Goal: Task Accomplishment & Management: Manage account settings

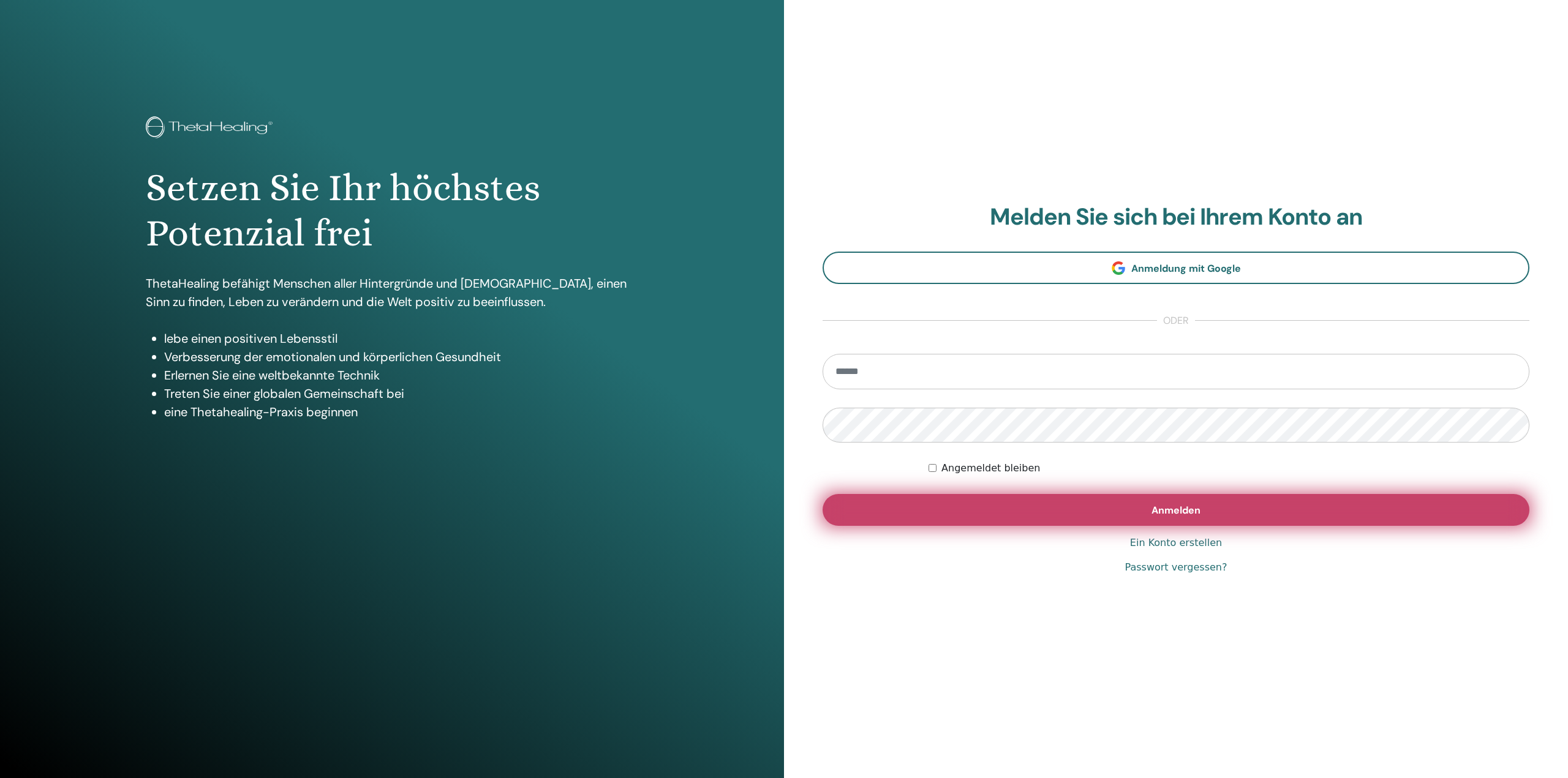
type input "**********"
click at [1047, 516] on button "Anmelden" at bounding box center [1176, 510] width 706 height 32
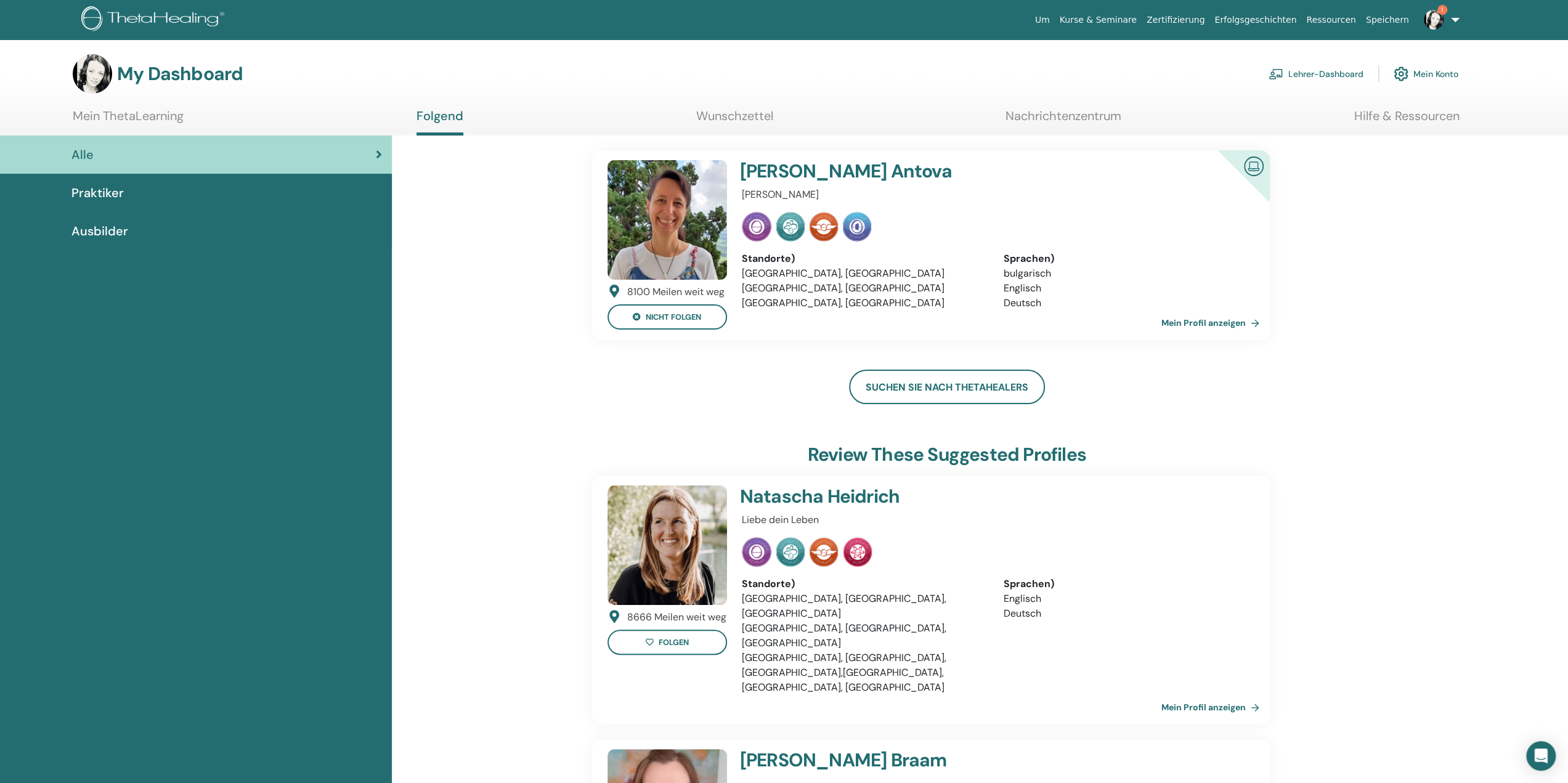
click at [1329, 72] on link "Lehrer-Dashboard" at bounding box center [1316, 74] width 95 height 27
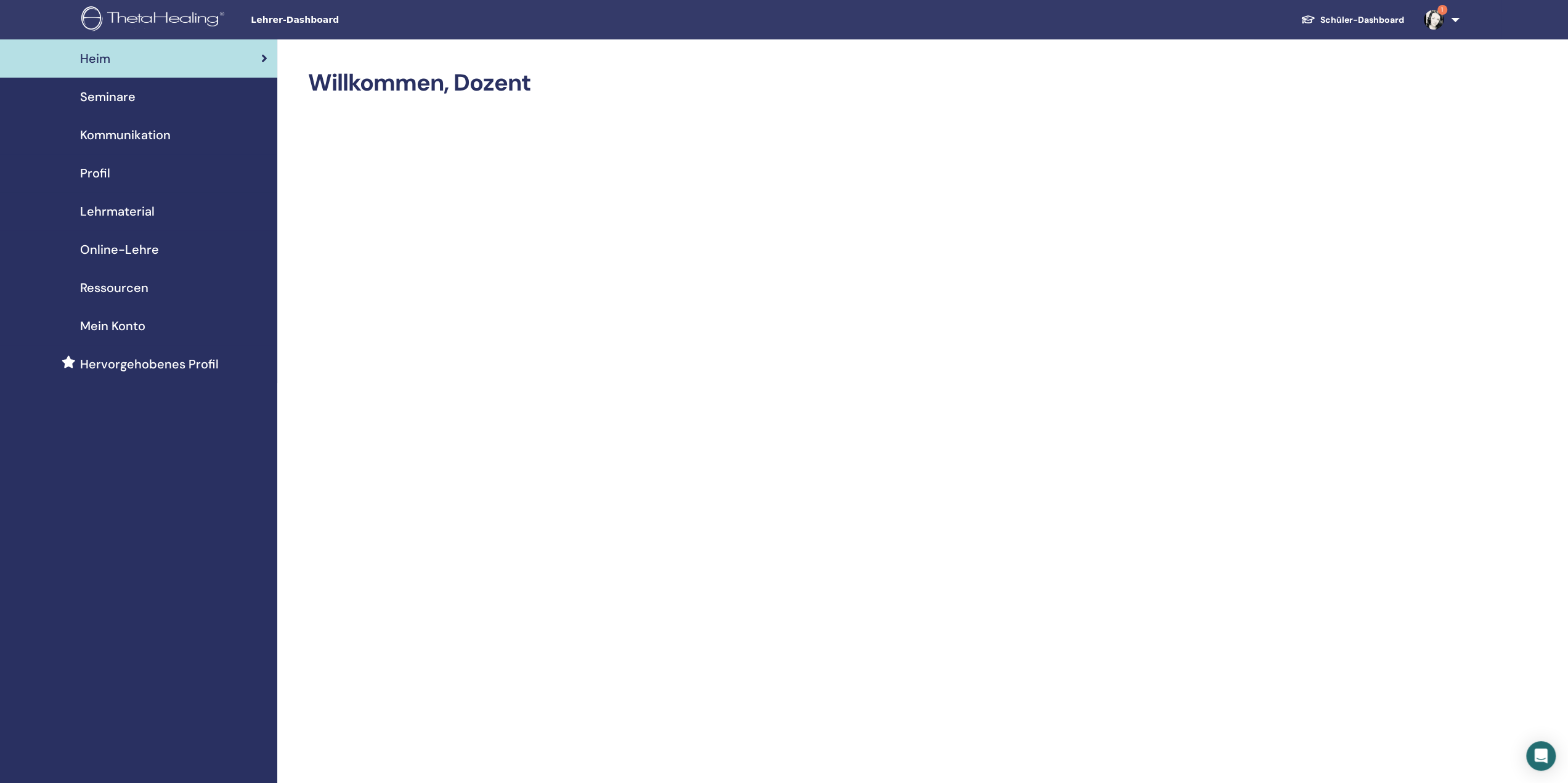
click at [131, 94] on font "Seminare" at bounding box center [108, 97] width 56 height 16
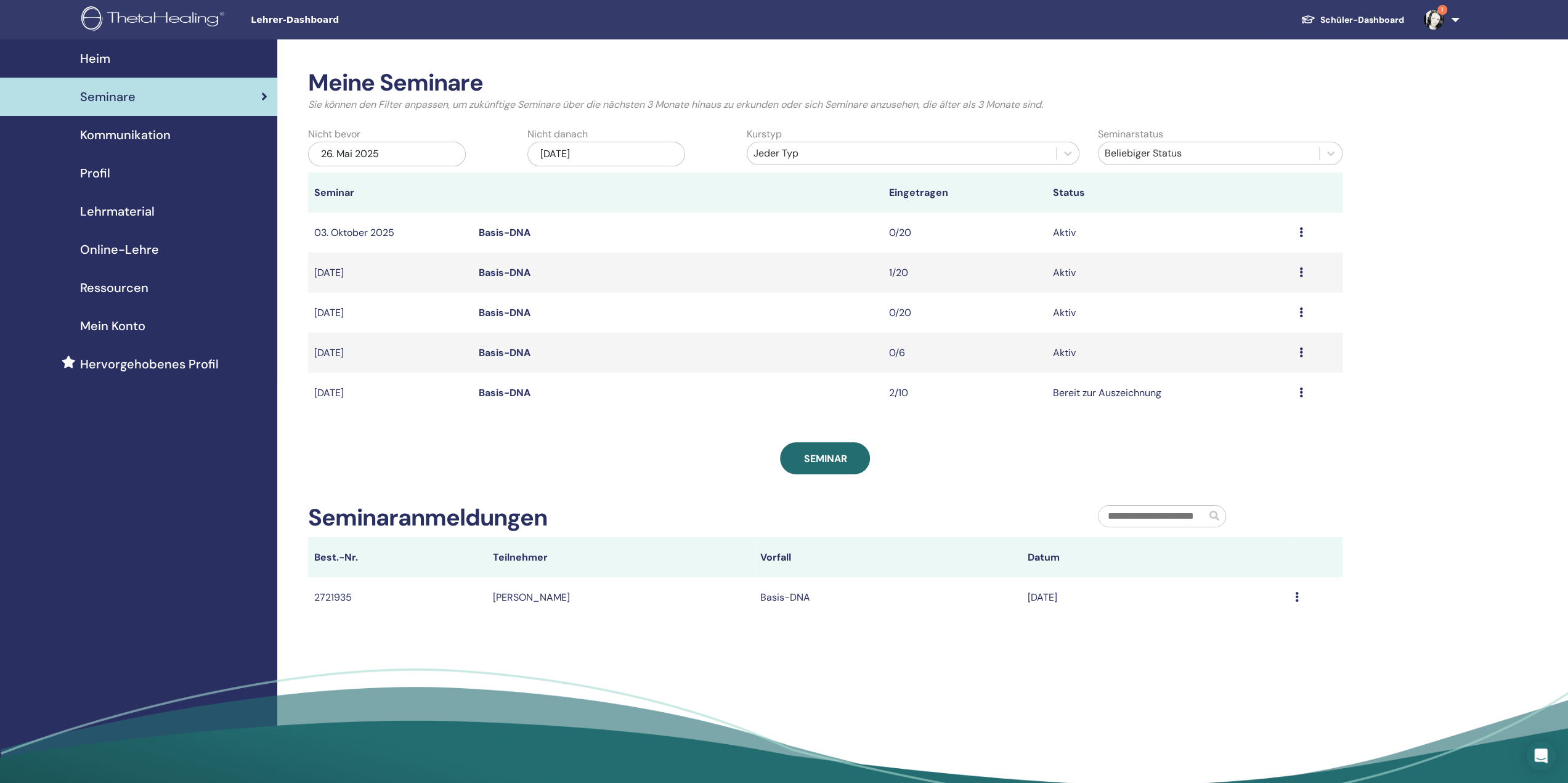
click at [516, 355] on font "Basis-DNA" at bounding box center [503, 352] width 52 height 13
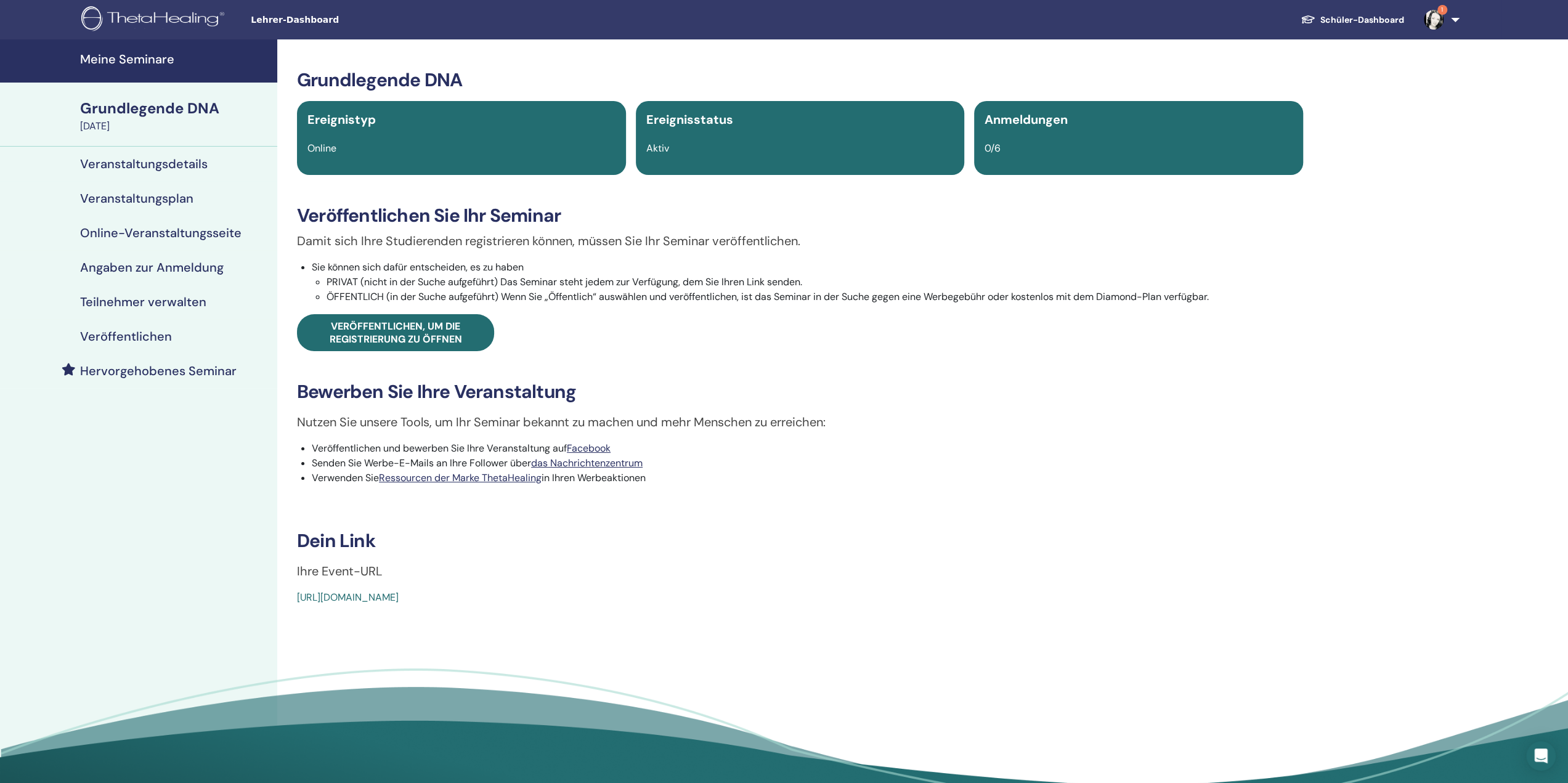
click at [193, 160] on font "Veranstaltungsdetails" at bounding box center [144, 163] width 127 height 16
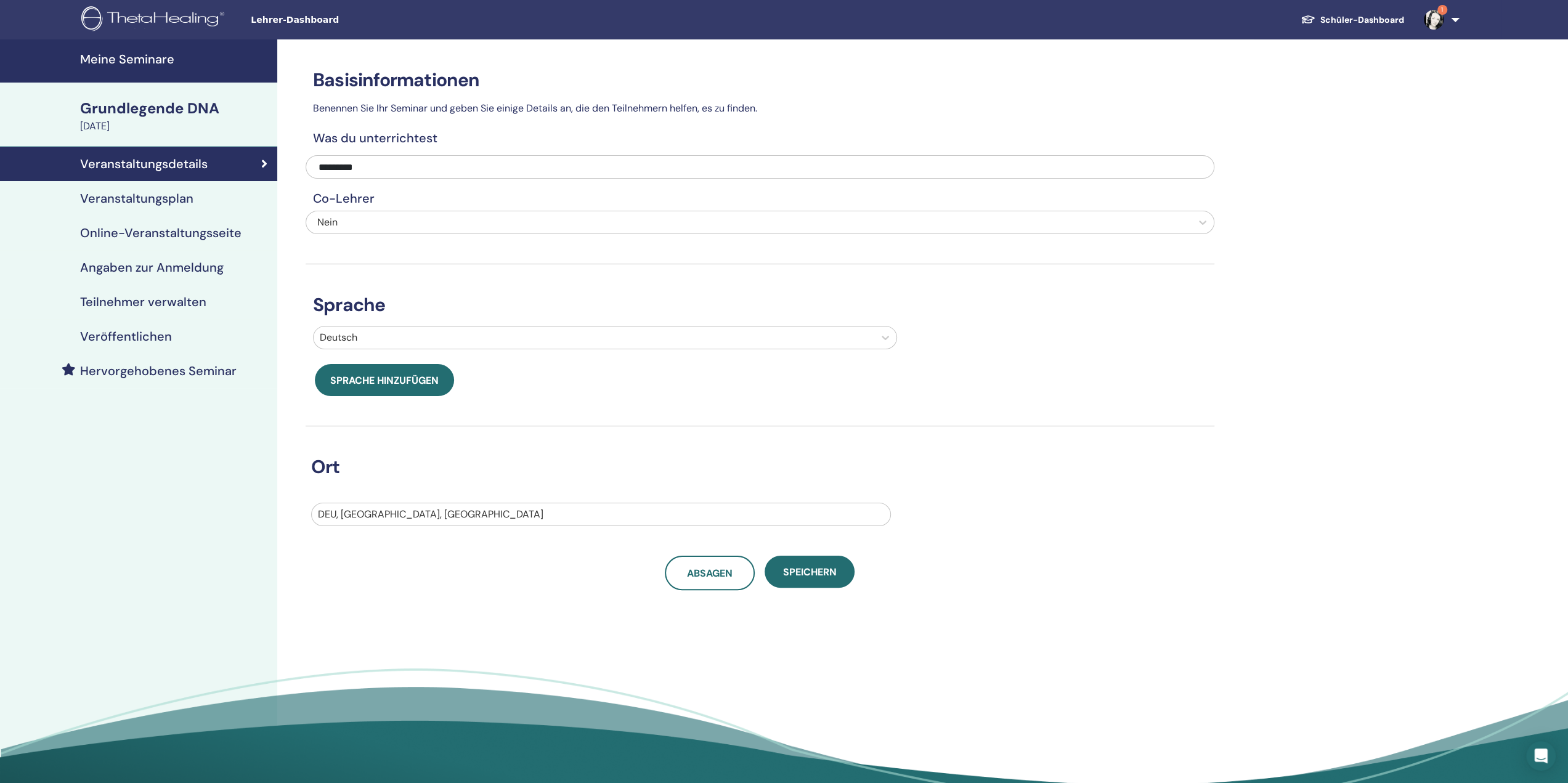
click at [149, 273] on font "Angaben zur Anmeldung" at bounding box center [152, 267] width 144 height 16
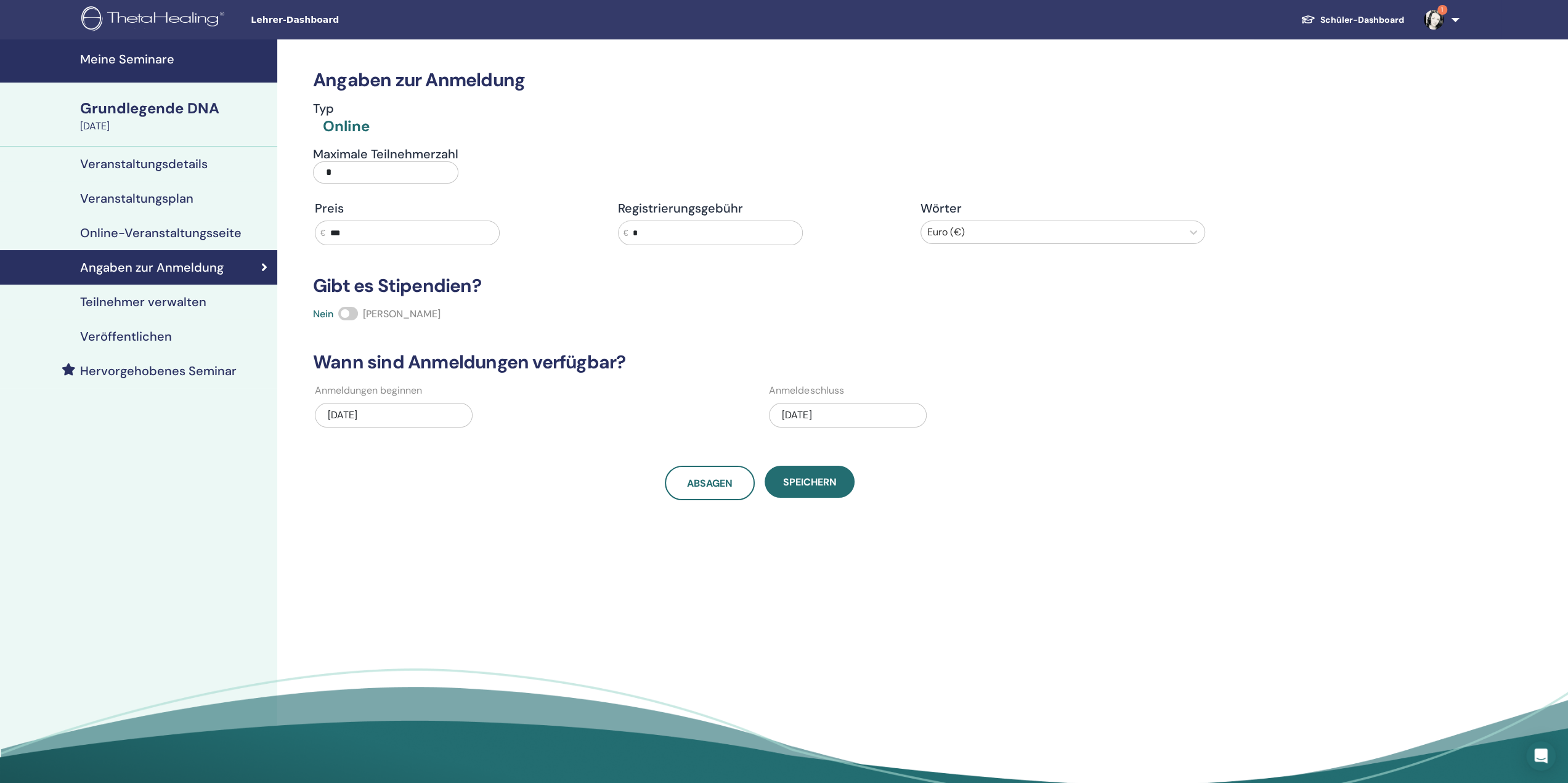
click at [836, 413] on div "09.07.2025" at bounding box center [848, 414] width 157 height 24
click at [783, 452] on button "Vorheriger Monat" at bounding box center [785, 454] width 20 height 20
click at [910, 456] on button "Nächsten Monat" at bounding box center [911, 454] width 20 height 20
click at [890, 552] on div "22" at bounding box center [888, 552] width 17 height 17
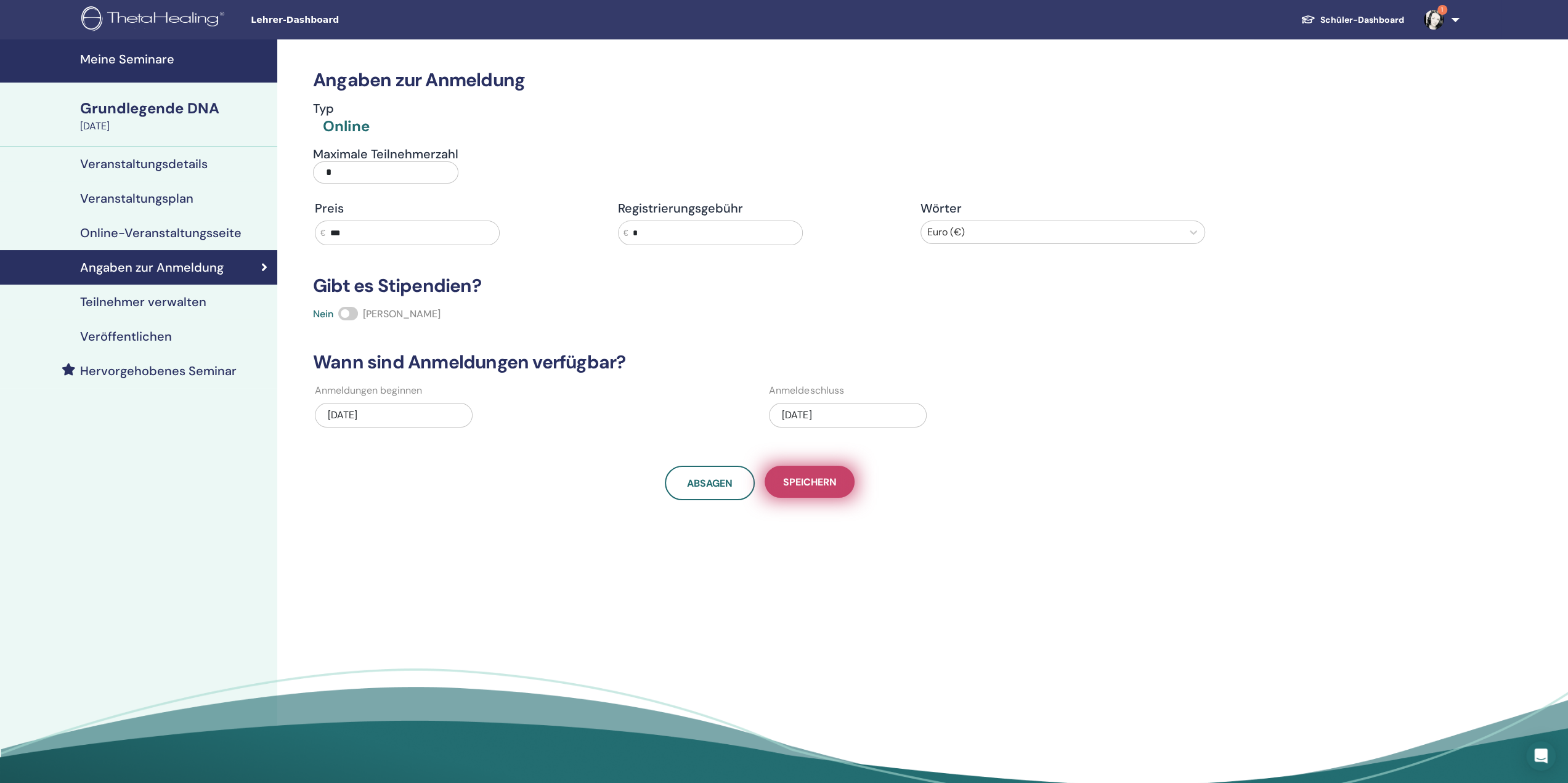
click at [811, 488] on button "Speichern" at bounding box center [809, 482] width 90 height 32
click at [182, 239] on font "Online-Veranstaltungsseite" at bounding box center [160, 233] width 161 height 16
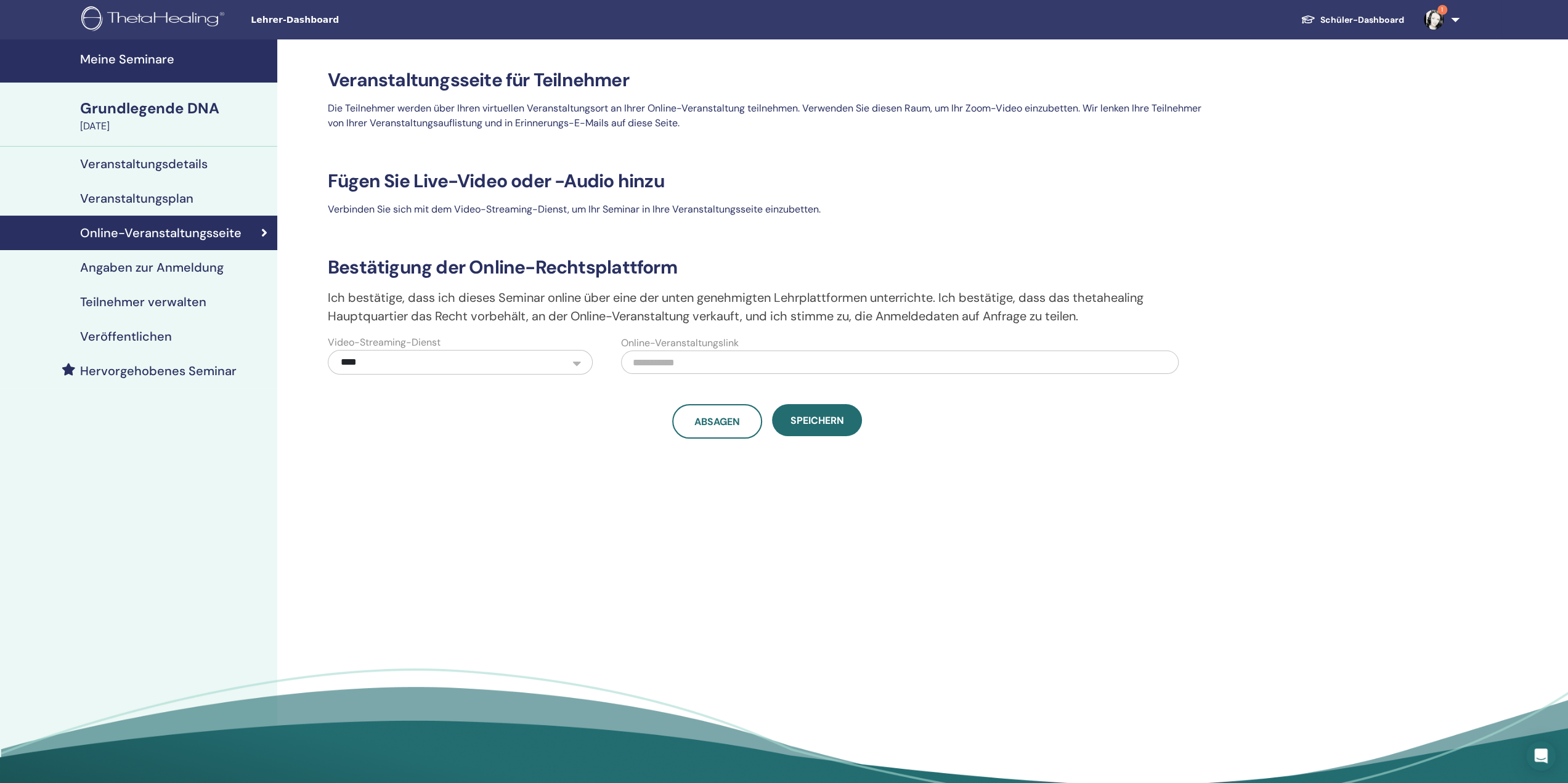
click at [159, 340] on font "Veröffentlichen" at bounding box center [126, 336] width 92 height 16
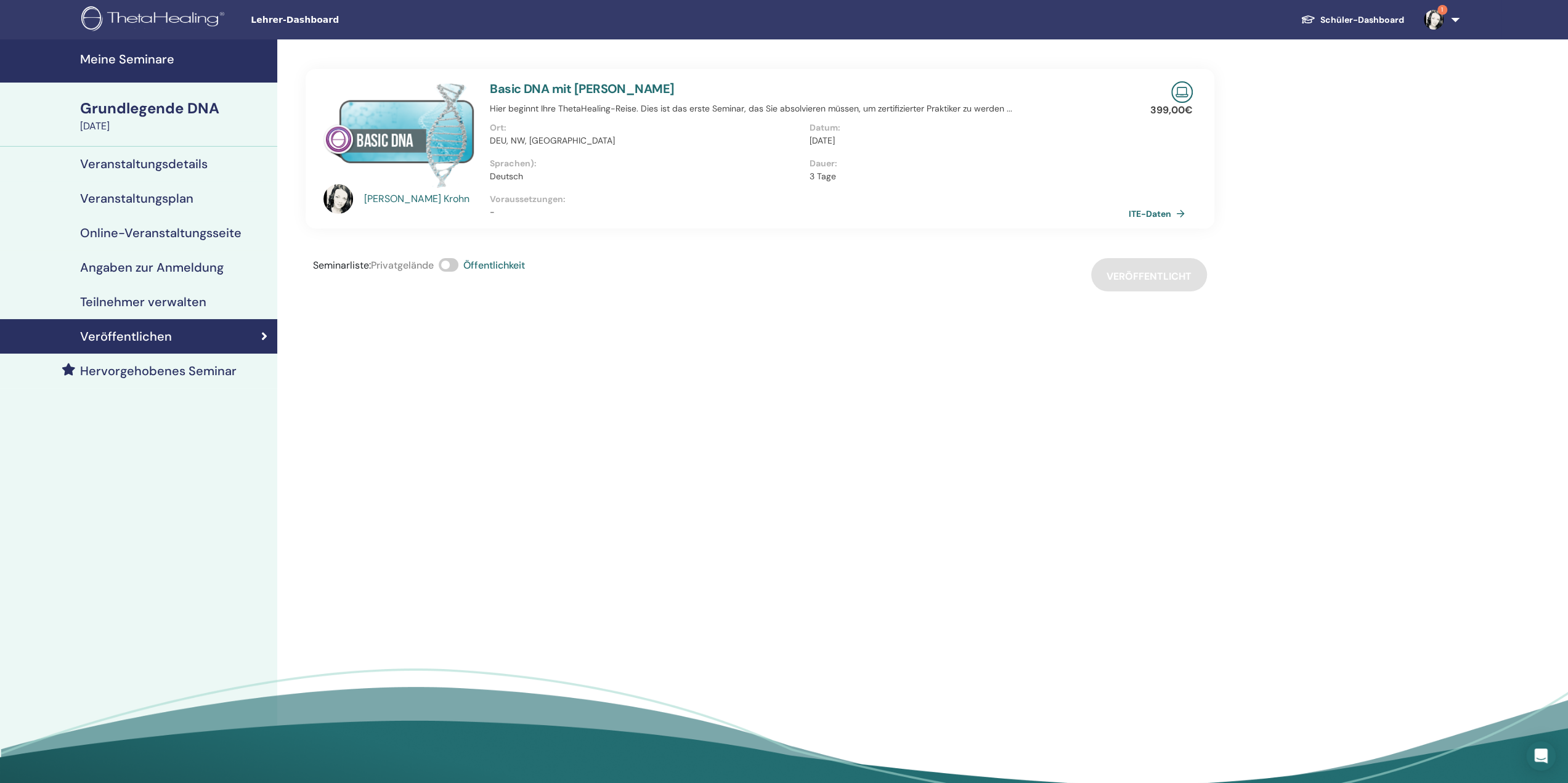
click at [453, 269] on span at bounding box center [449, 265] width 20 height 14
click at [180, 267] on font "Angaben zur Anmeldung" at bounding box center [152, 267] width 144 height 16
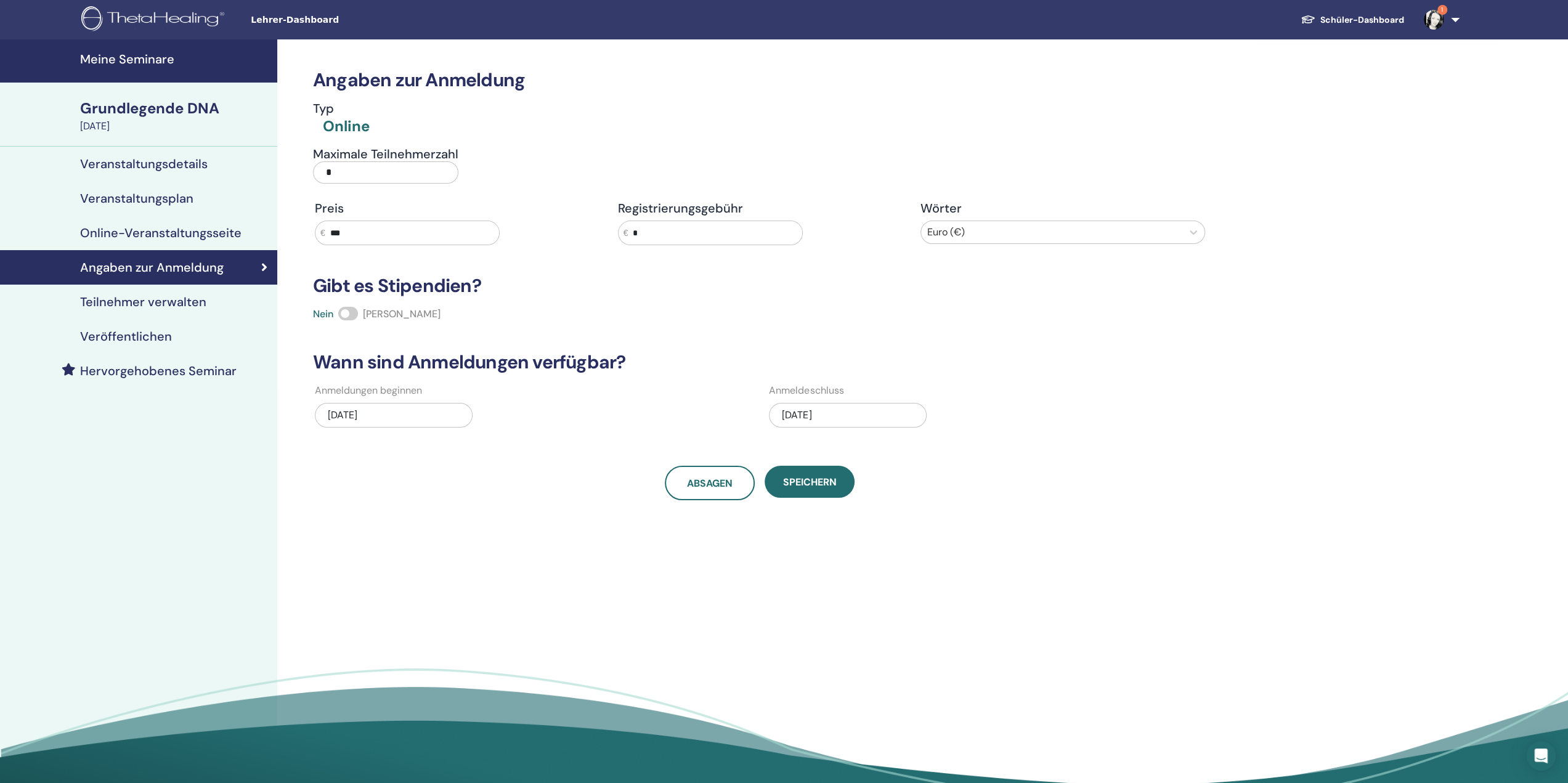
click at [219, 236] on font "Online-Veranstaltungsseite" at bounding box center [160, 233] width 161 height 16
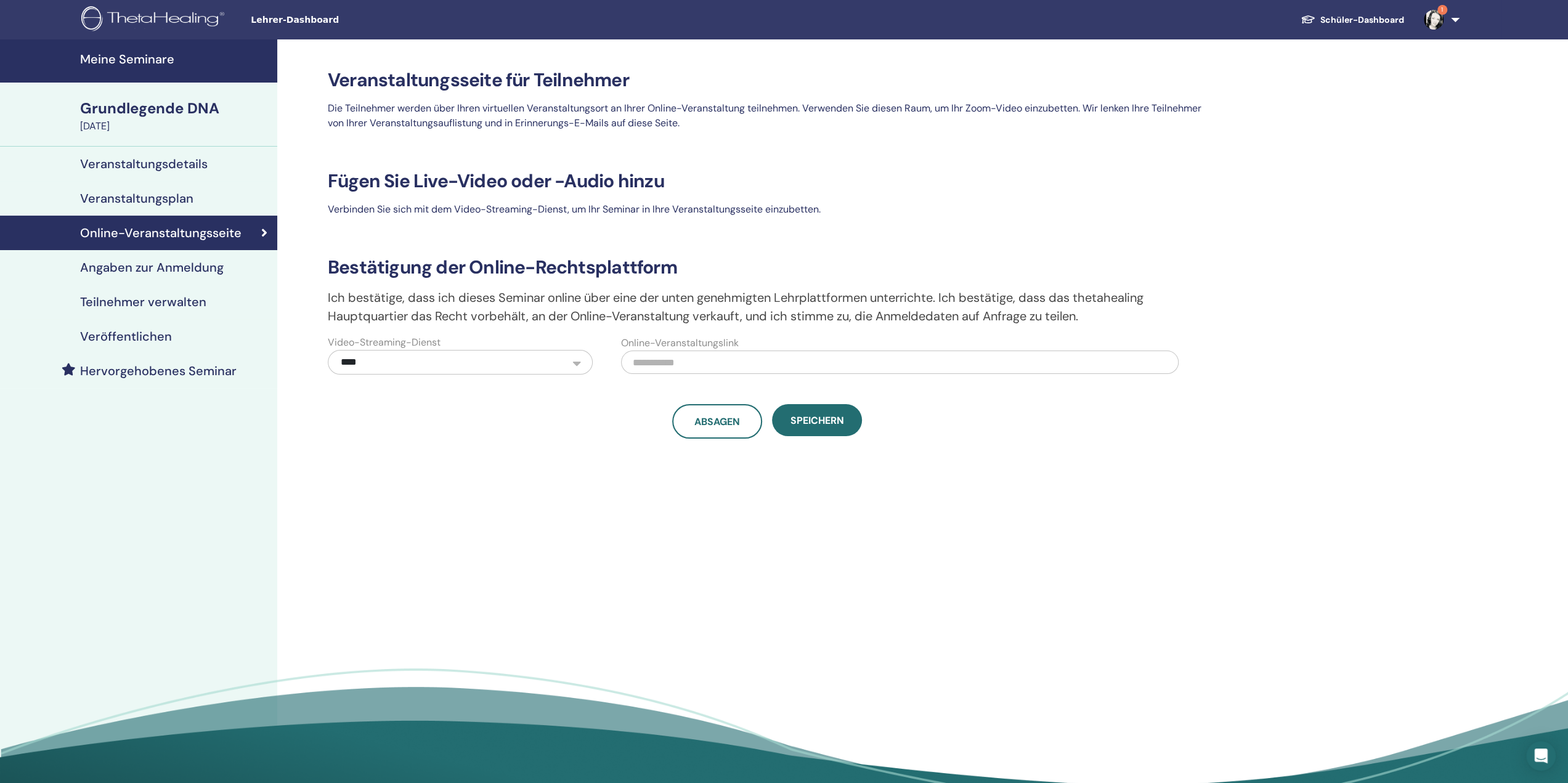
click at [169, 197] on font "Veranstaltungsplan" at bounding box center [137, 198] width 113 height 16
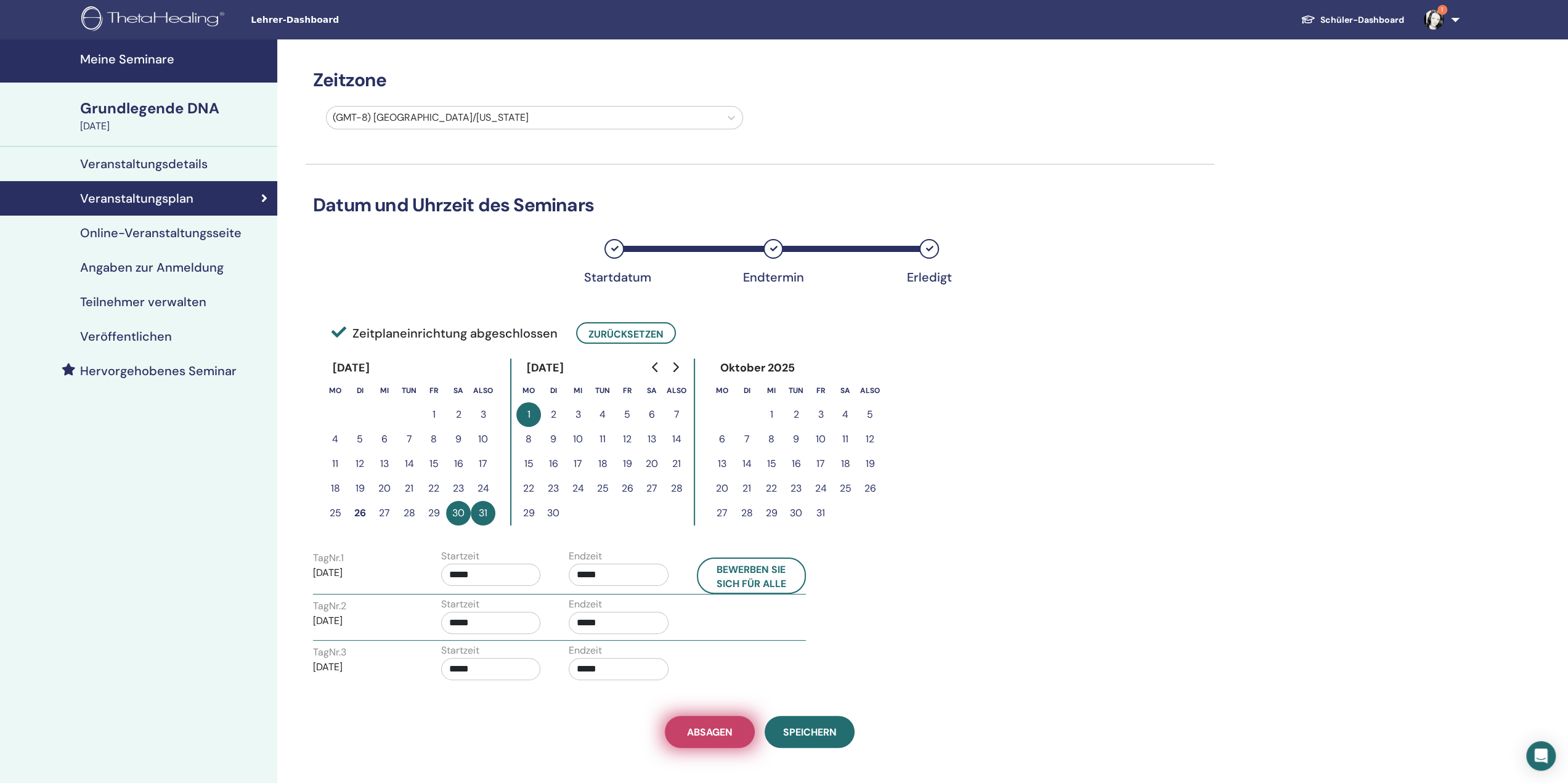
click at [694, 731] on font "Absagen" at bounding box center [710, 732] width 46 height 13
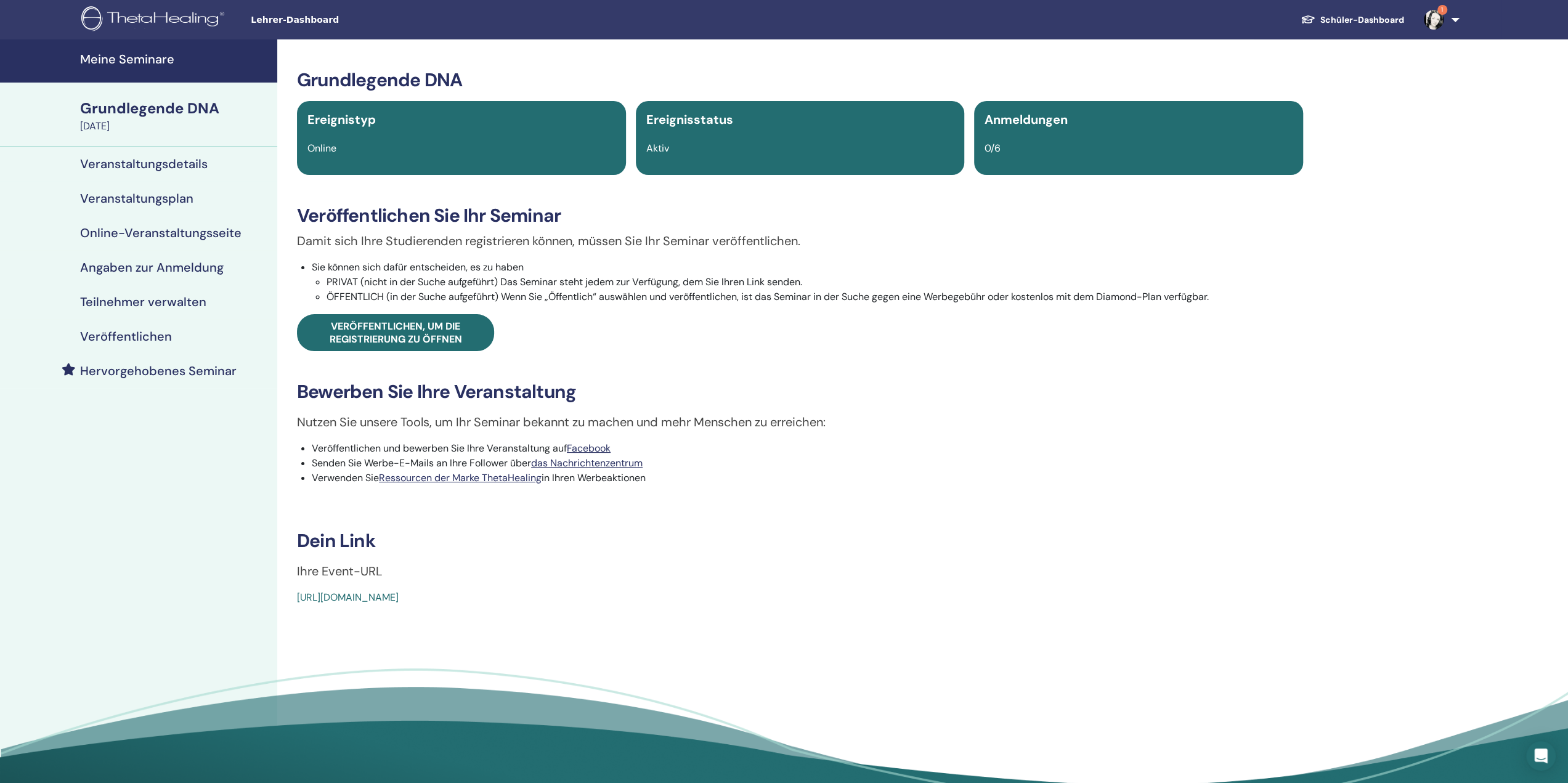
click at [383, 596] on font "https://www.thetahealing.com/seminar-375374-details.html" at bounding box center [348, 596] width 102 height 13
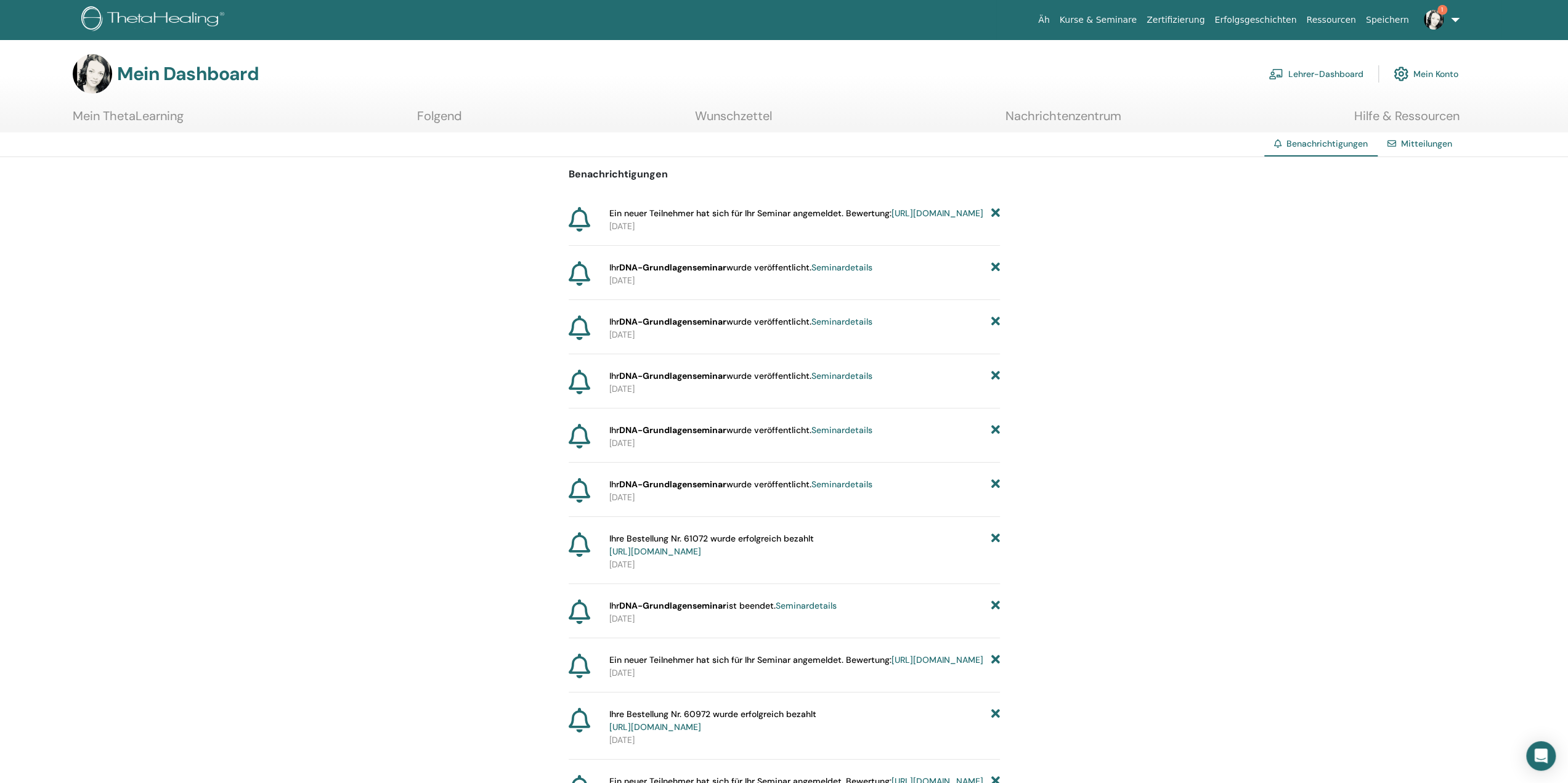
click at [1327, 74] on font "Lehrer-Dashboard" at bounding box center [1326, 74] width 75 height 11
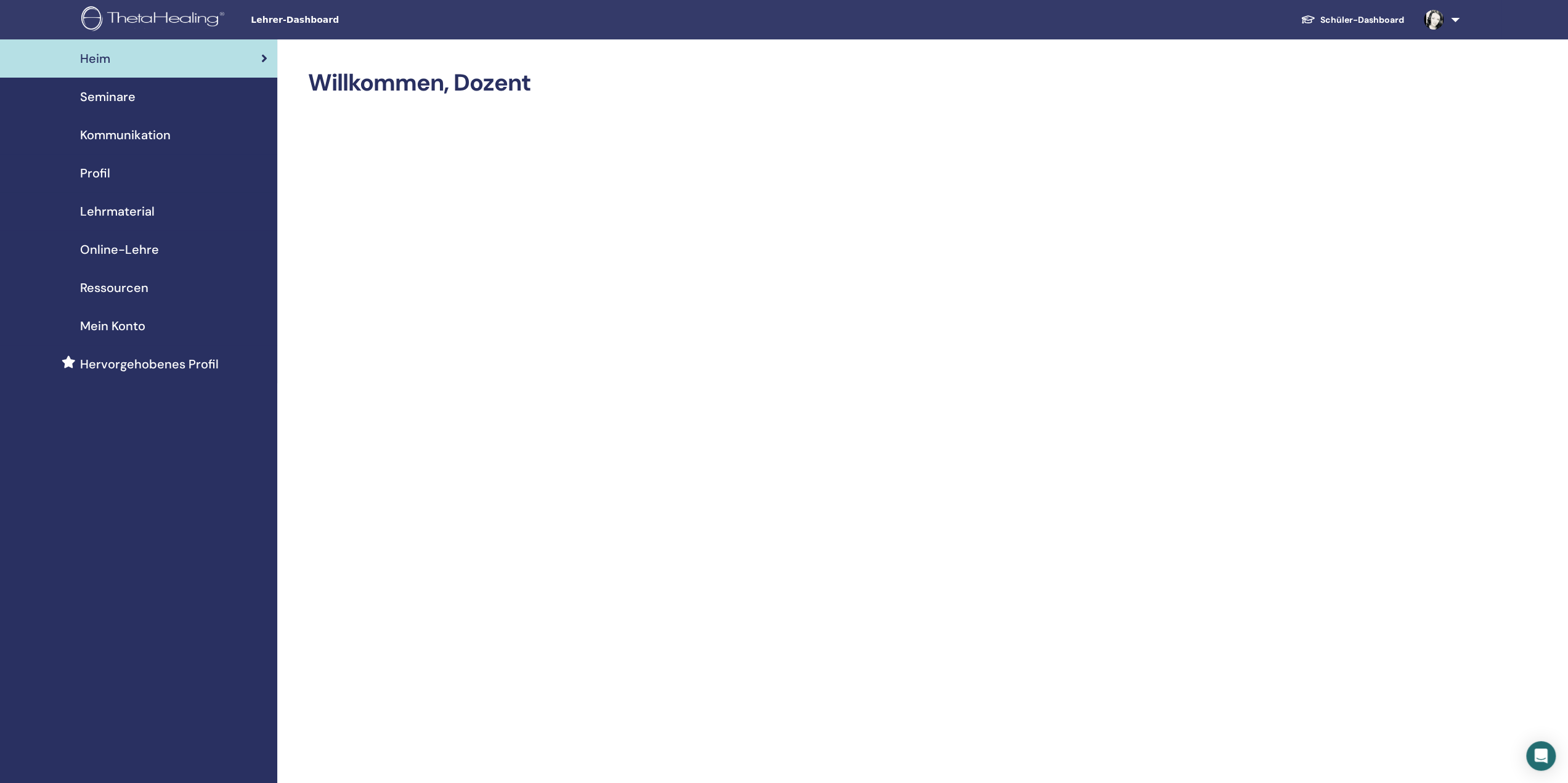
click at [130, 96] on font "Seminare" at bounding box center [108, 97] width 56 height 16
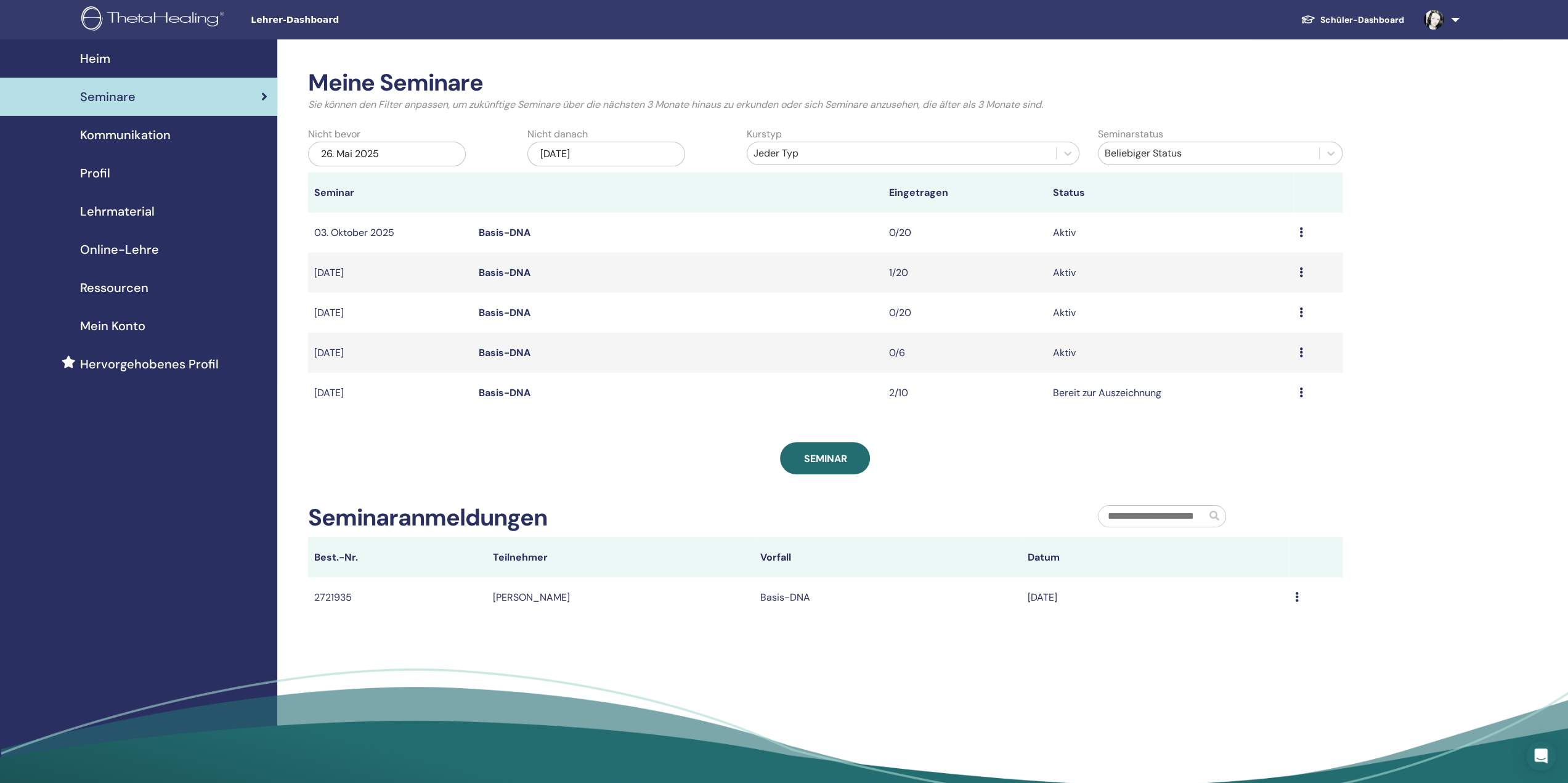
click at [511, 355] on font "Basis-DNA" at bounding box center [503, 352] width 52 height 13
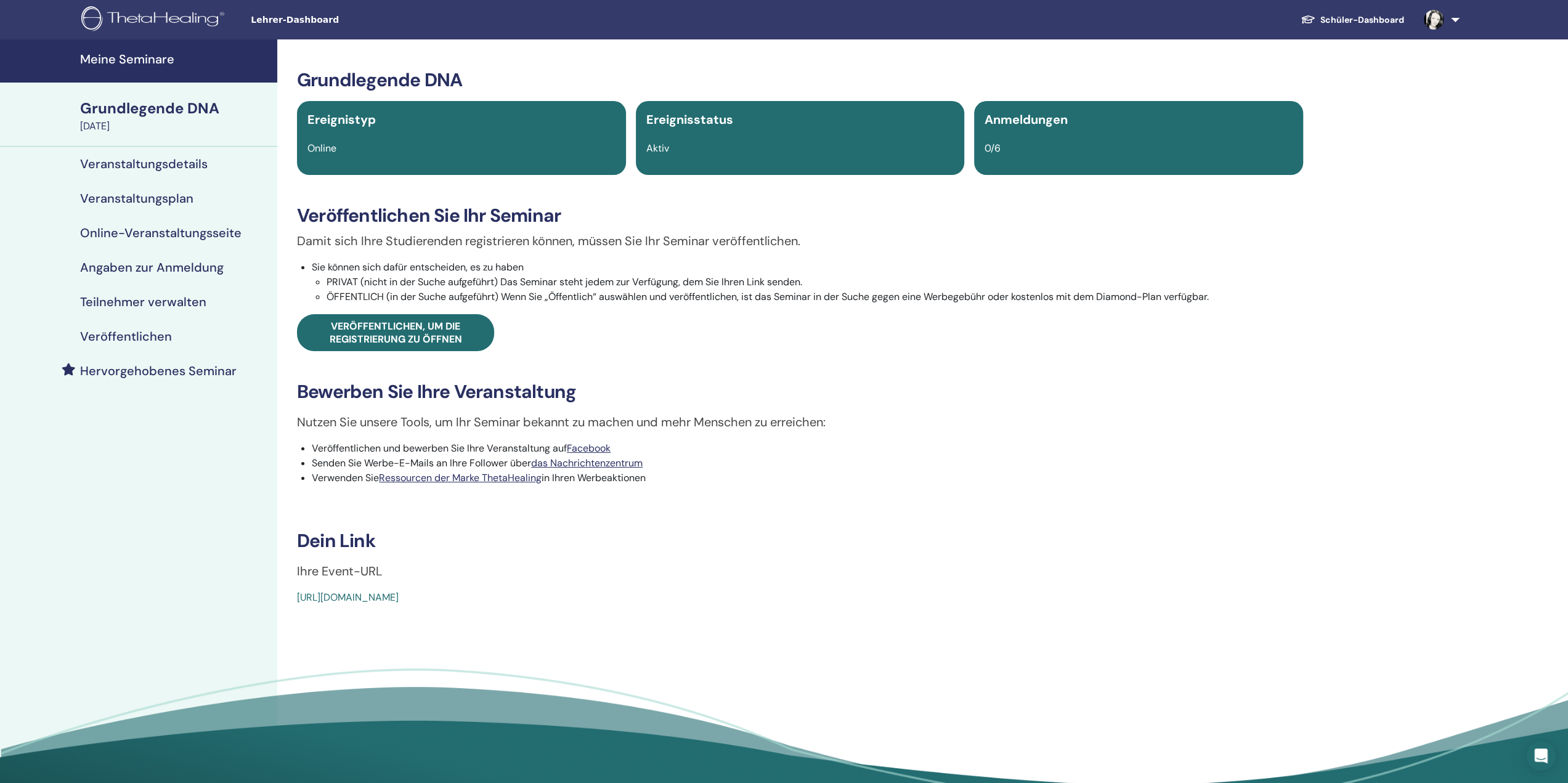
click at [172, 198] on font "Veranstaltungsplan" at bounding box center [137, 198] width 113 height 16
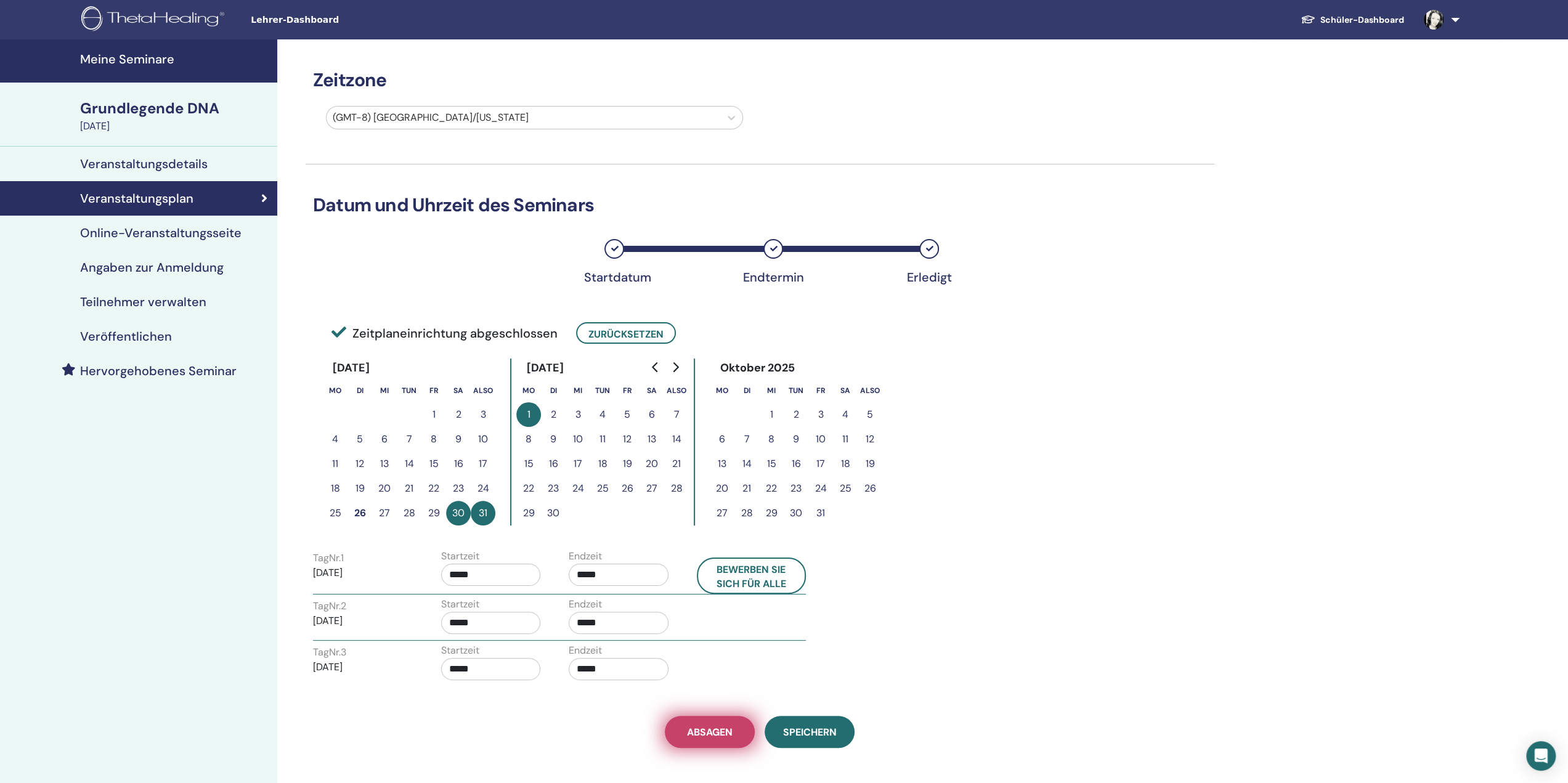
click at [709, 731] on font "Absagen" at bounding box center [710, 732] width 46 height 13
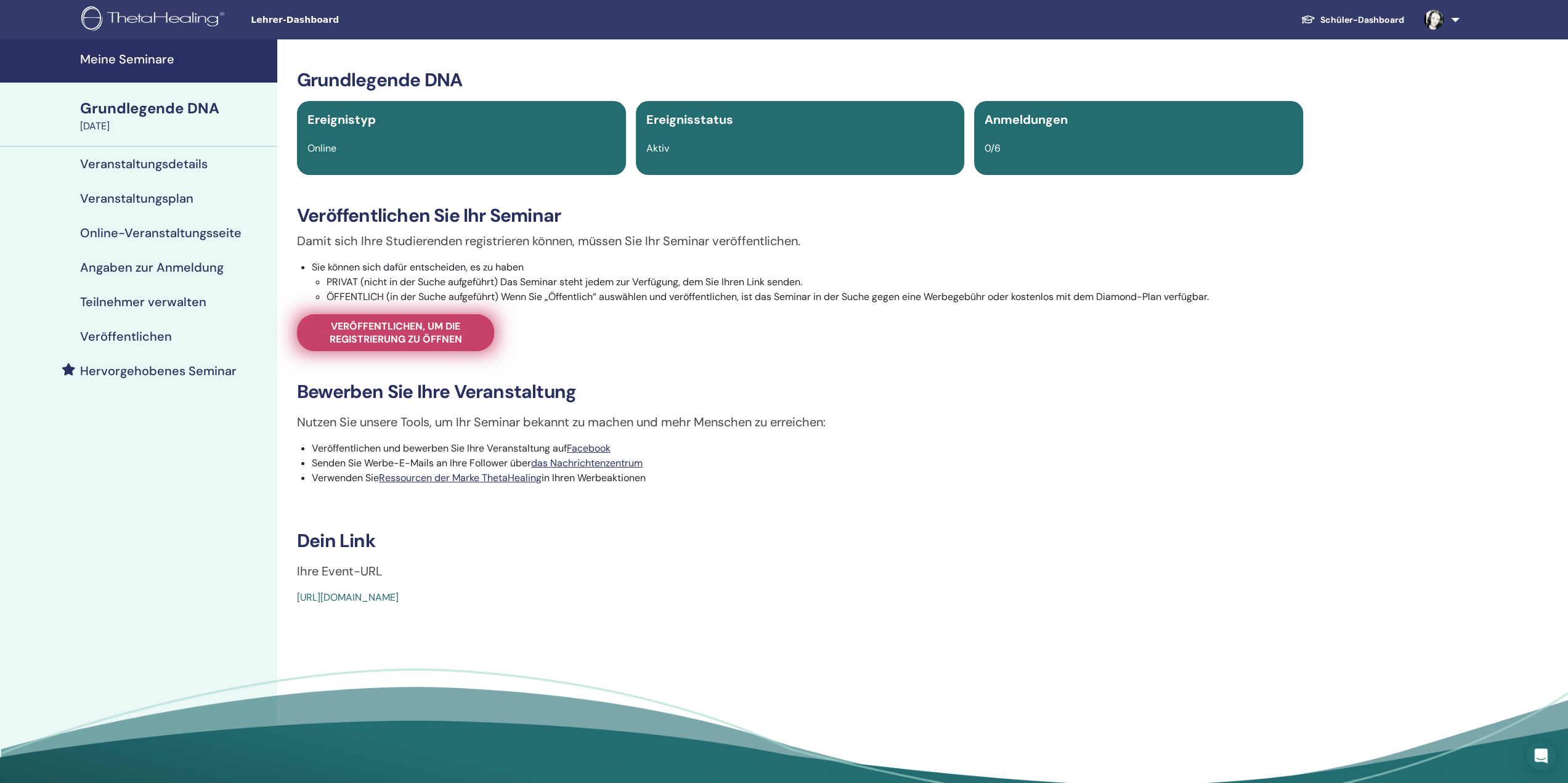
click at [397, 334] on font "Veröffentlichen, um die Registrierung zu öffnen" at bounding box center [396, 332] width 133 height 25
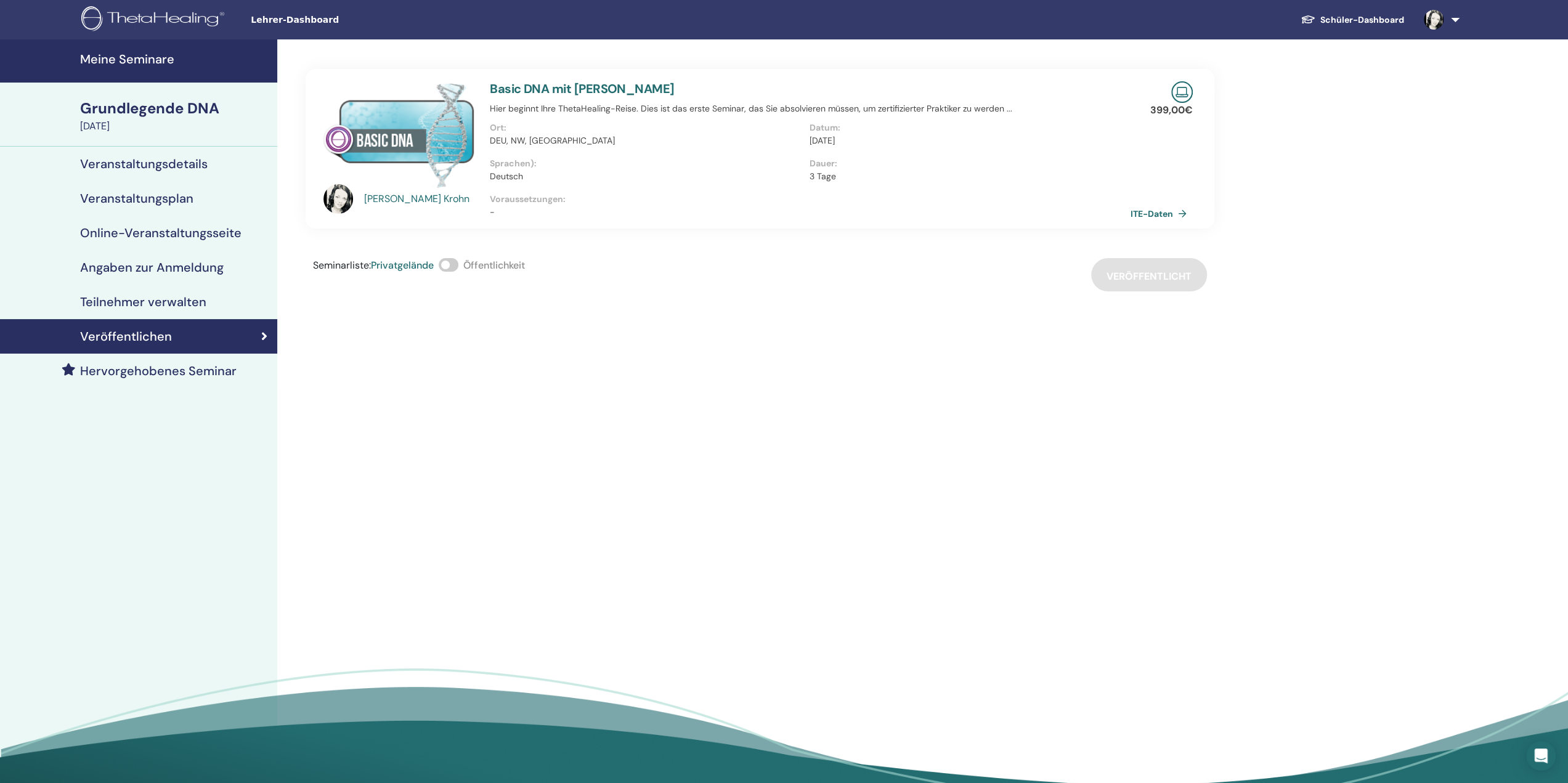
click at [1148, 214] on font "ITE-Daten" at bounding box center [1152, 213] width 42 height 11
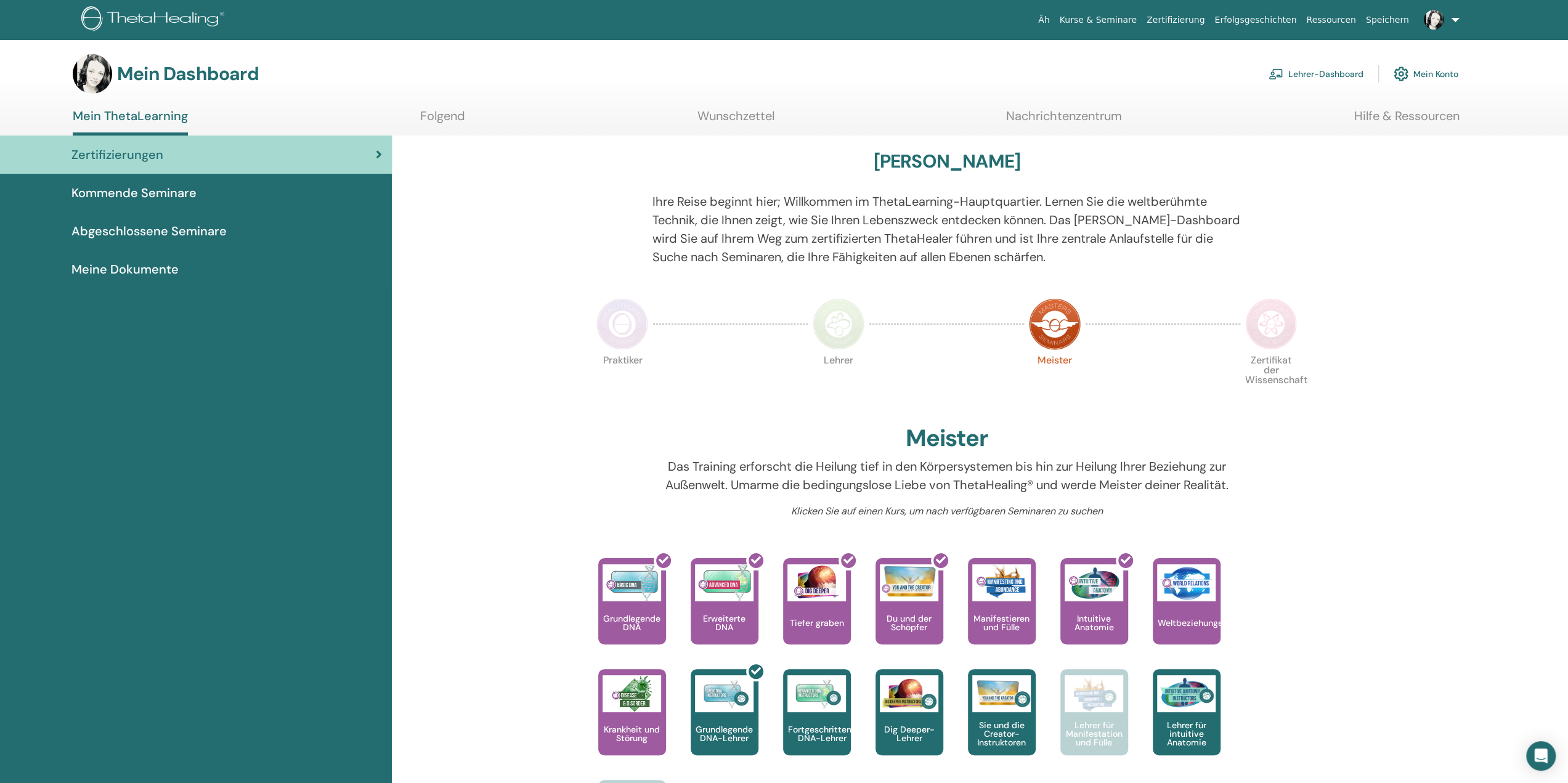
click at [1362, 488] on div "Hallo, Nathalie Ihre Reise beginnt hier; Willkommen im ThetaLearning-Hauptquart…" at bounding box center [980, 588] width 1176 height 906
click at [1318, 74] on font "Lehrer-Dashboard" at bounding box center [1326, 74] width 75 height 11
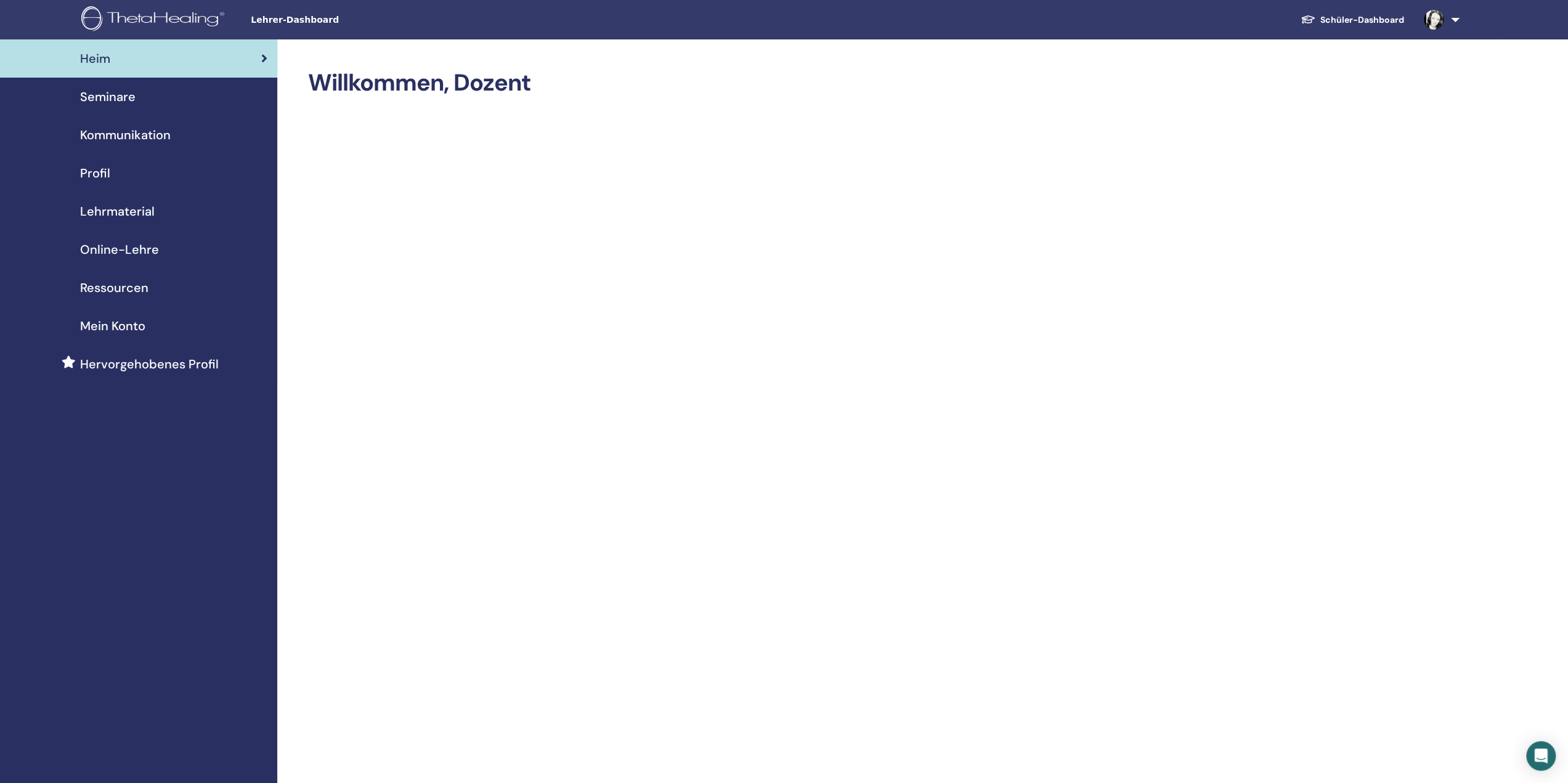
click at [122, 94] on font "Seminare" at bounding box center [108, 97] width 56 height 16
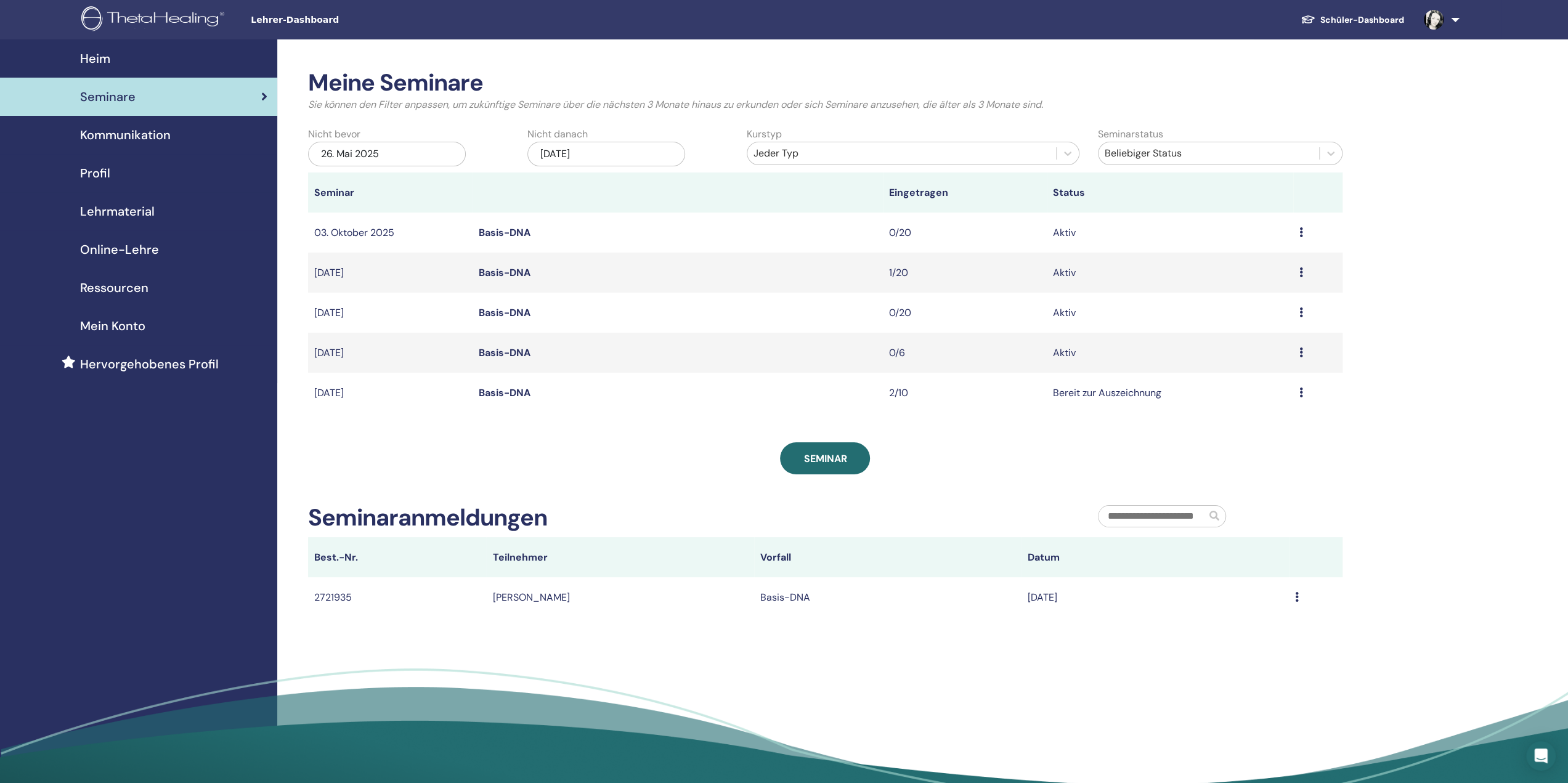
click at [1300, 351] on icon at bounding box center [1301, 353] width 4 height 10
click at [1228, 417] on font "Absagen" at bounding box center [1219, 415] width 40 height 13
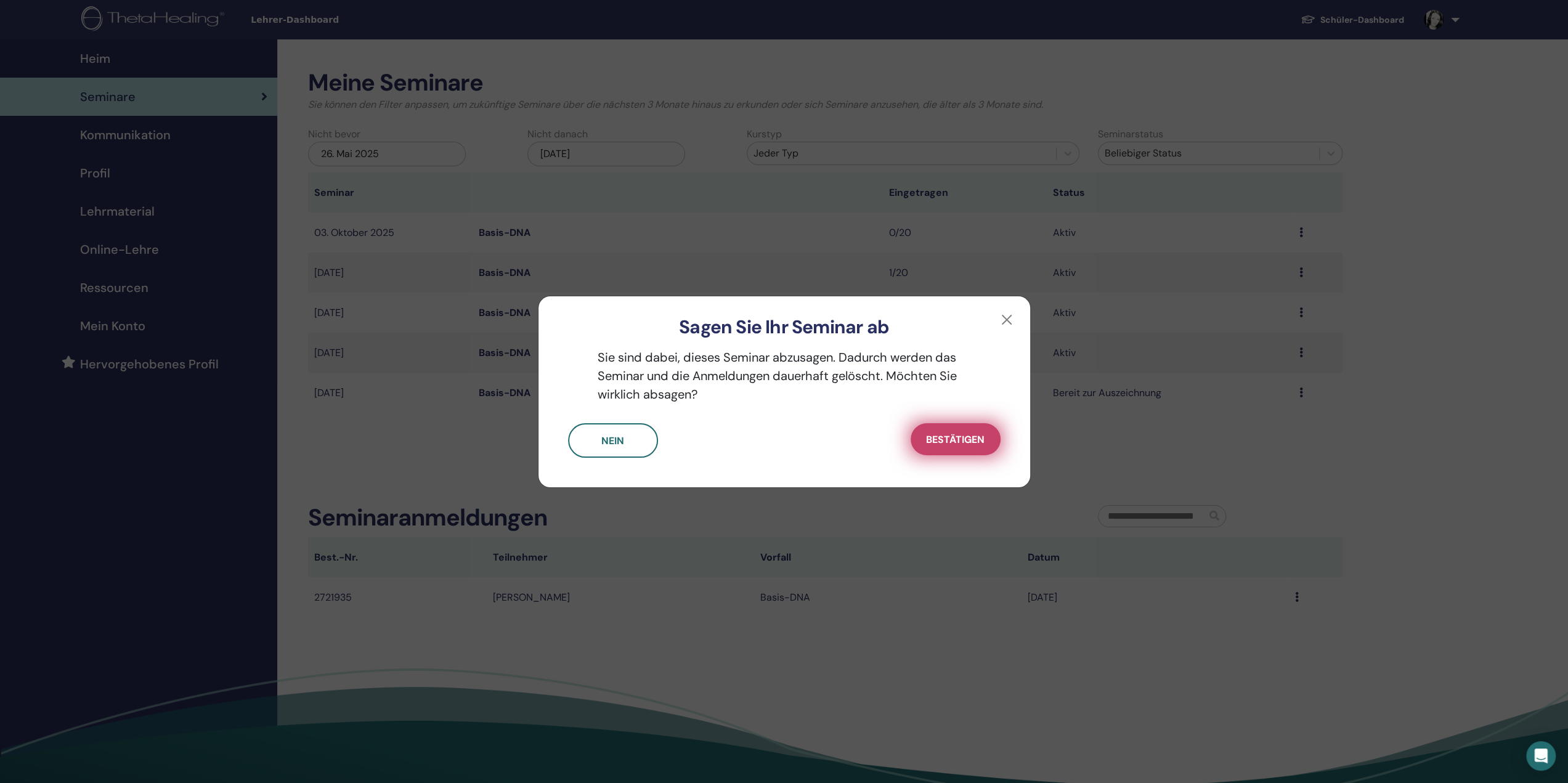
click at [961, 439] on font "Bestätigen" at bounding box center [955, 439] width 59 height 13
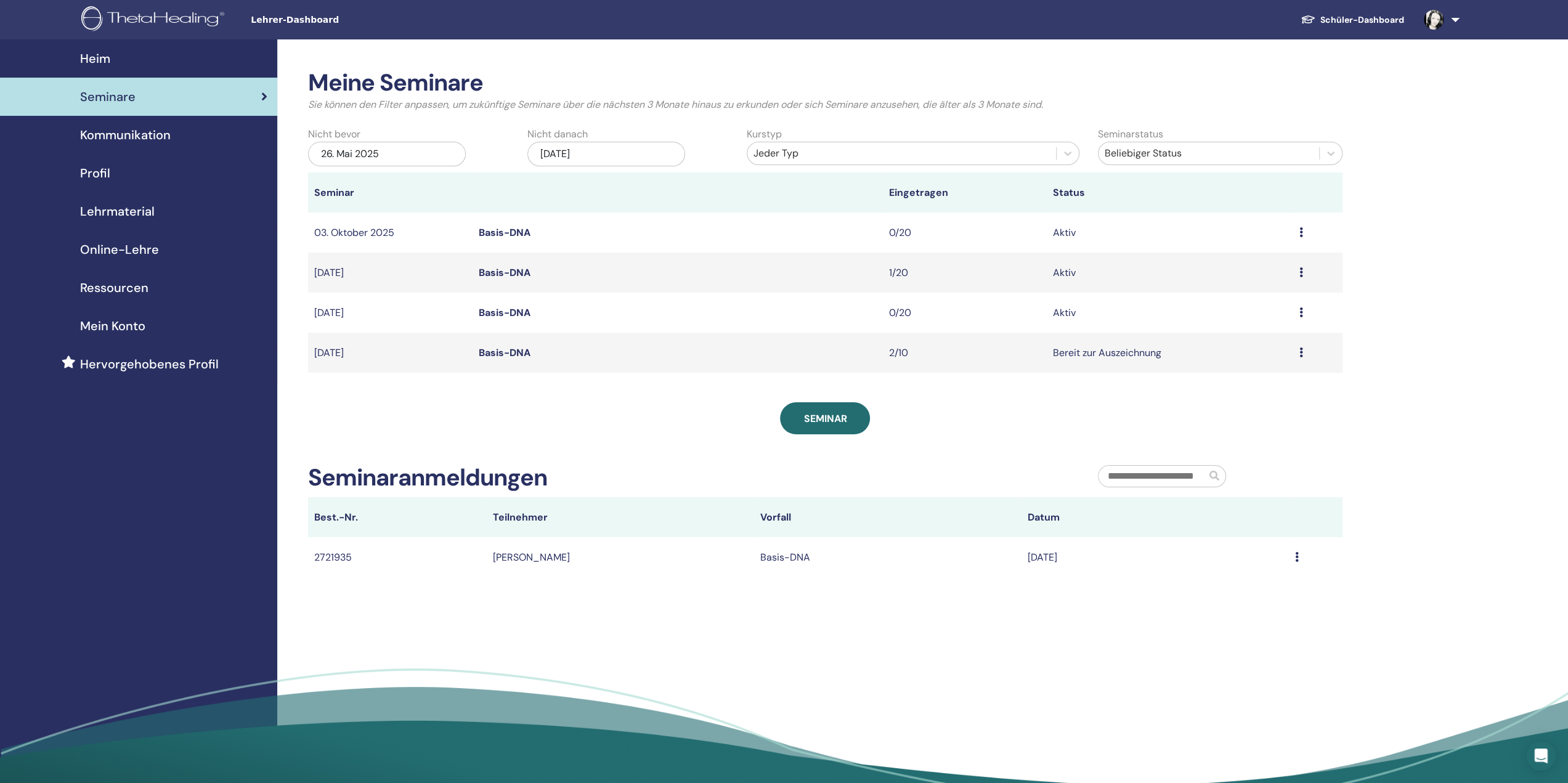
click at [119, 91] on font "Seminare" at bounding box center [108, 97] width 56 height 16
drag, startPoint x: 1341, startPoint y: 621, endPoint x: 1316, endPoint y: 622, distance: 25.0
click at [1341, 621] on div "Meine Seminare Sie können den Filter anpassen, um zukünftige Seminare über die …" at bounding box center [865, 415] width 1176 height 753
click at [1301, 309] on icon at bounding box center [1301, 313] width 4 height 10
click at [1241, 371] on p "Absagen" at bounding box center [1226, 374] width 50 height 15
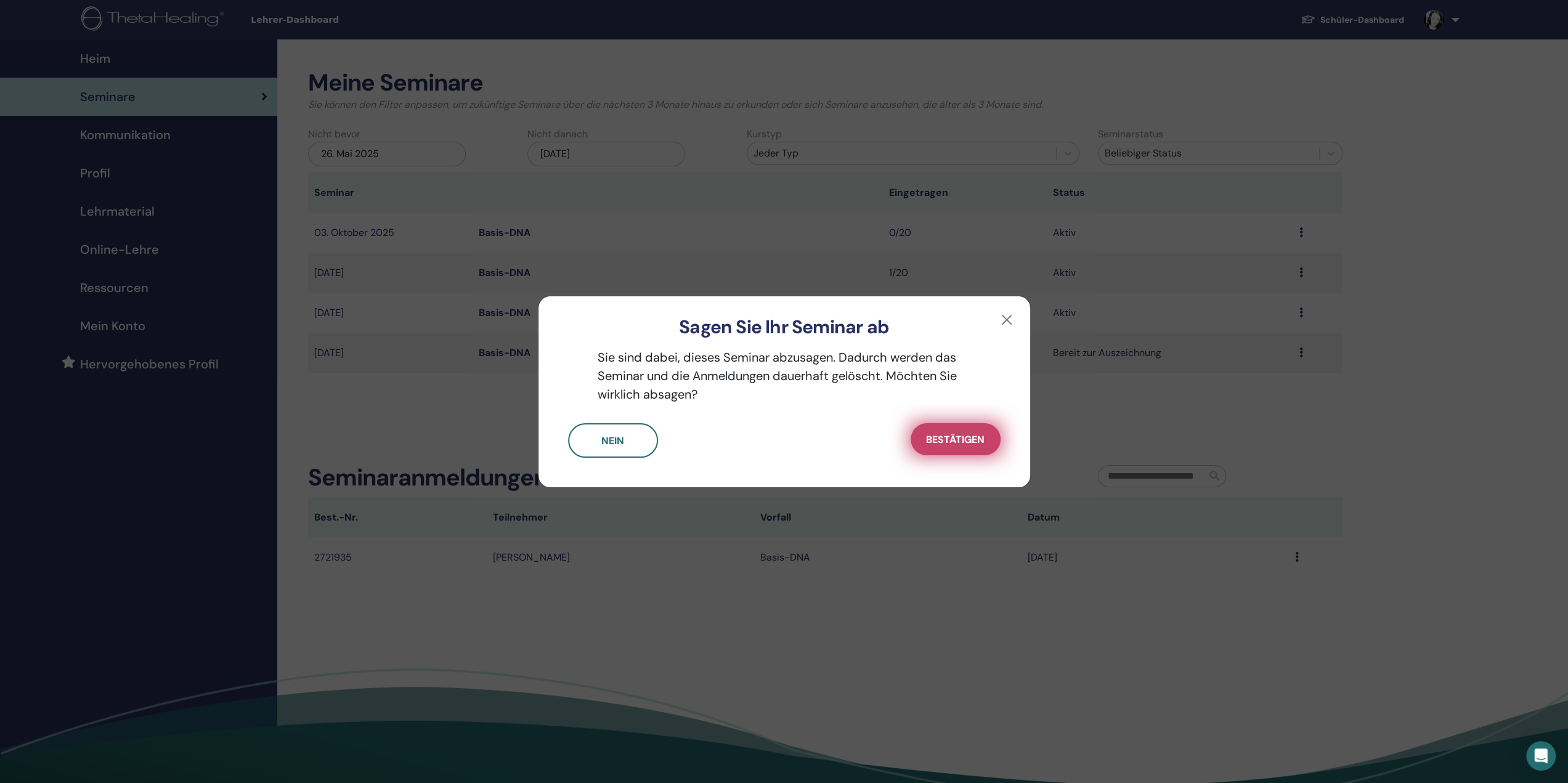
click at [946, 446] on button "Bestätigen" at bounding box center [956, 439] width 90 height 32
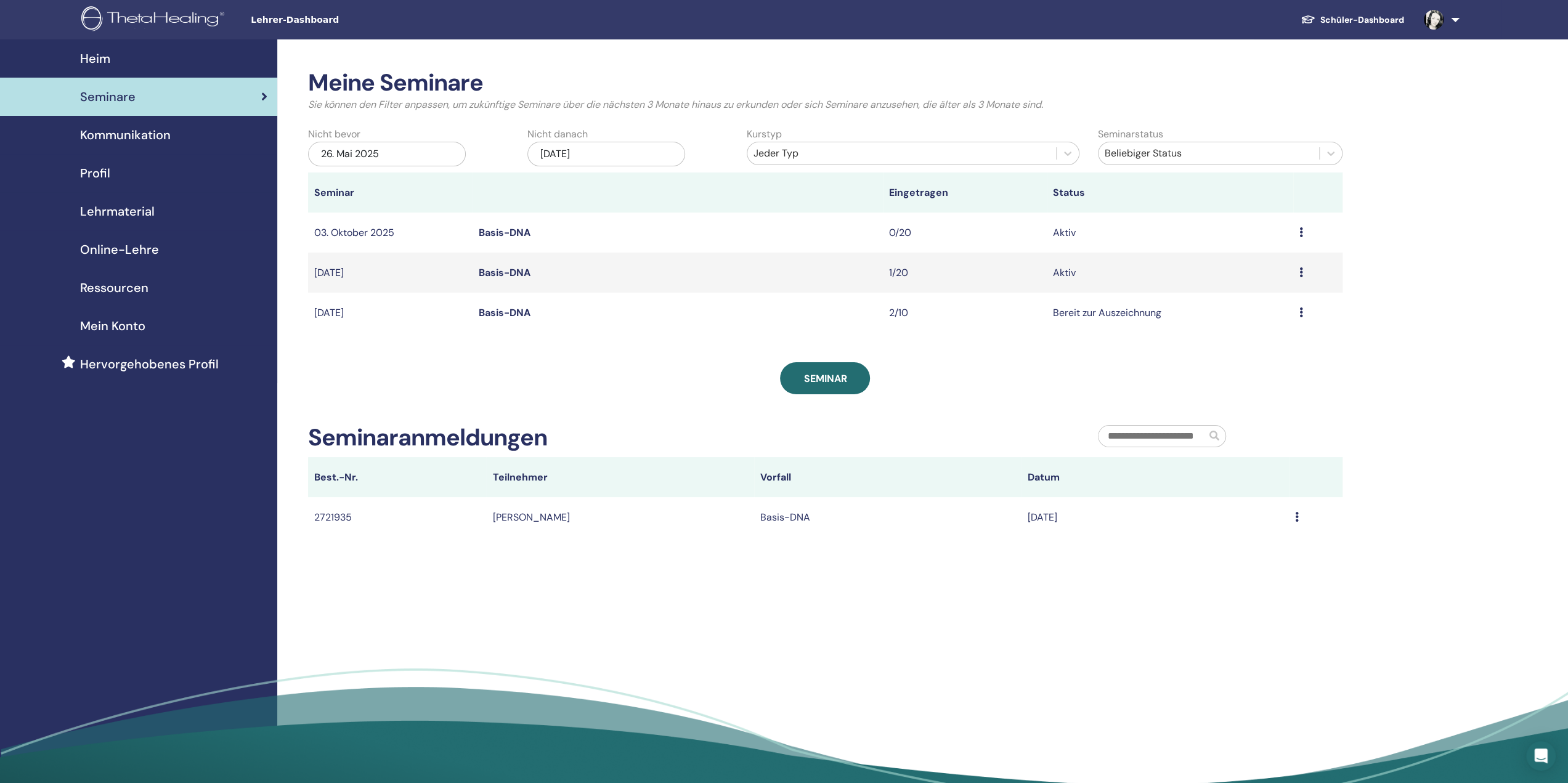
drag, startPoint x: 1151, startPoint y: 703, endPoint x: 1143, endPoint y: 694, distance: 12.0
click at [467, 273] on td "[DATE]" at bounding box center [390, 272] width 164 height 40
click at [511, 273] on font "Basis-DNA" at bounding box center [503, 272] width 52 height 13
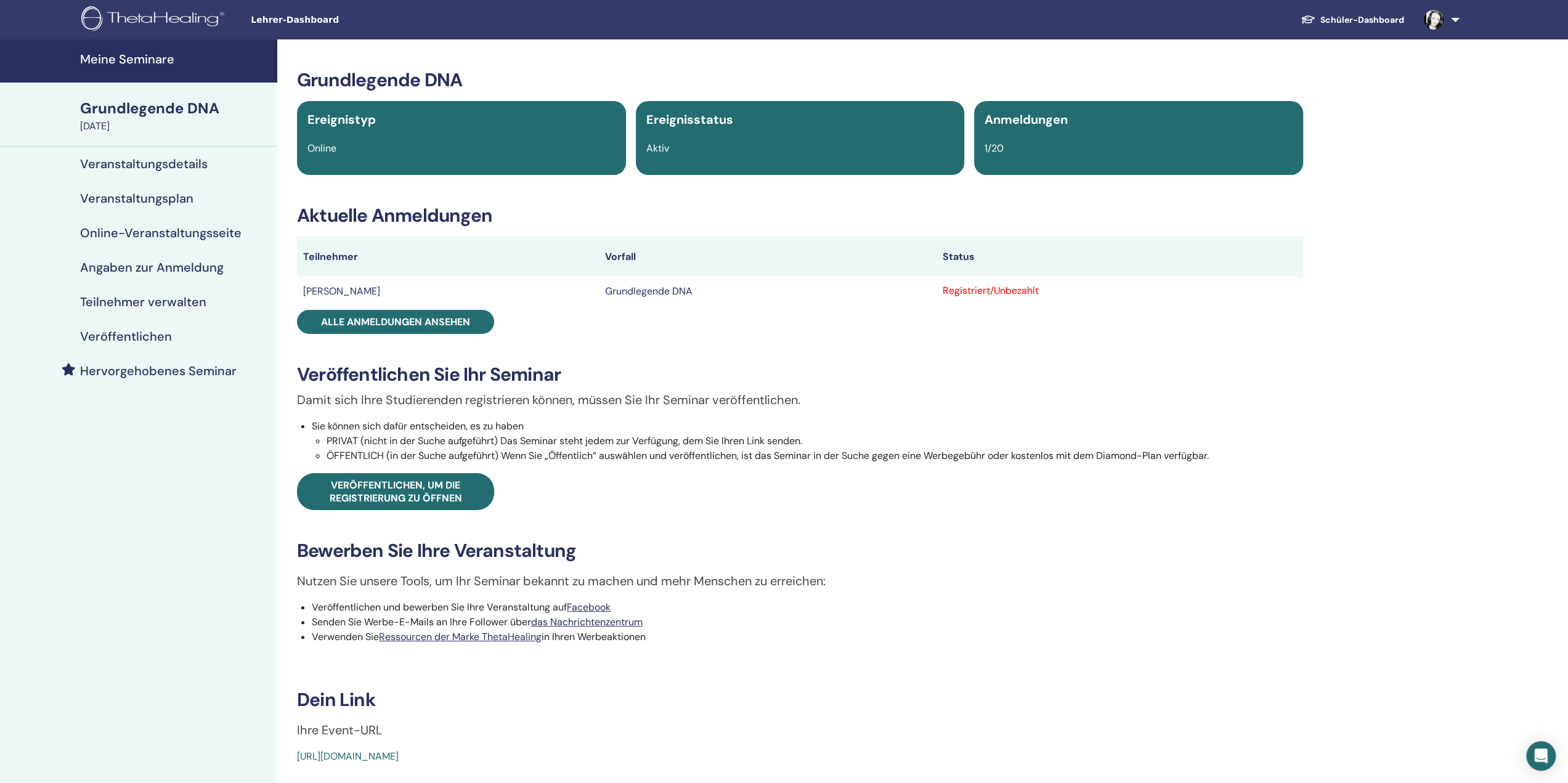
click at [142, 233] on font "Online-Veranstaltungsseite" at bounding box center [160, 233] width 161 height 16
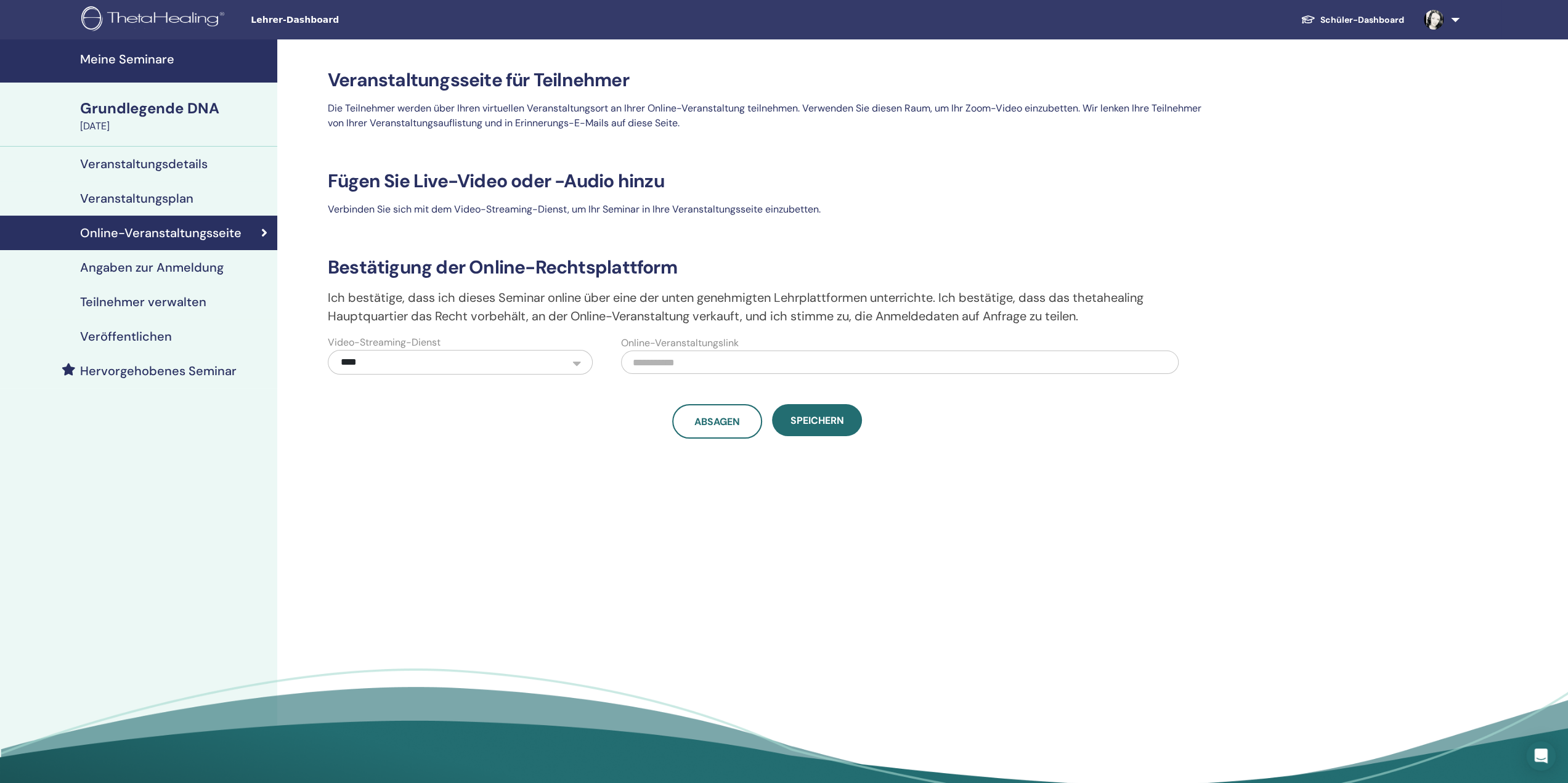
click at [144, 202] on font "Veranstaltungsplan" at bounding box center [137, 198] width 113 height 16
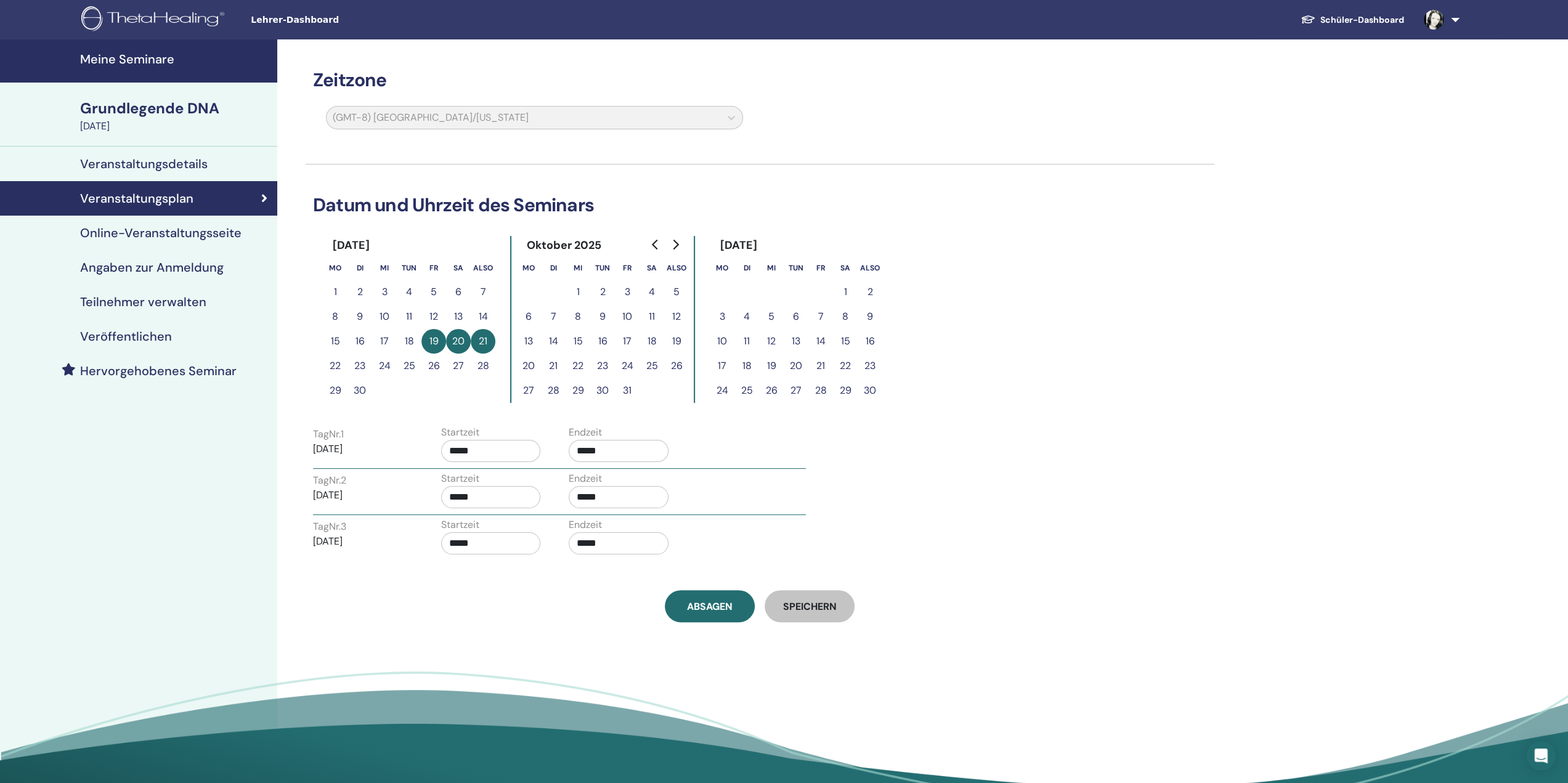
click at [152, 273] on font "Angaben zur Anmeldung" at bounding box center [152, 267] width 144 height 16
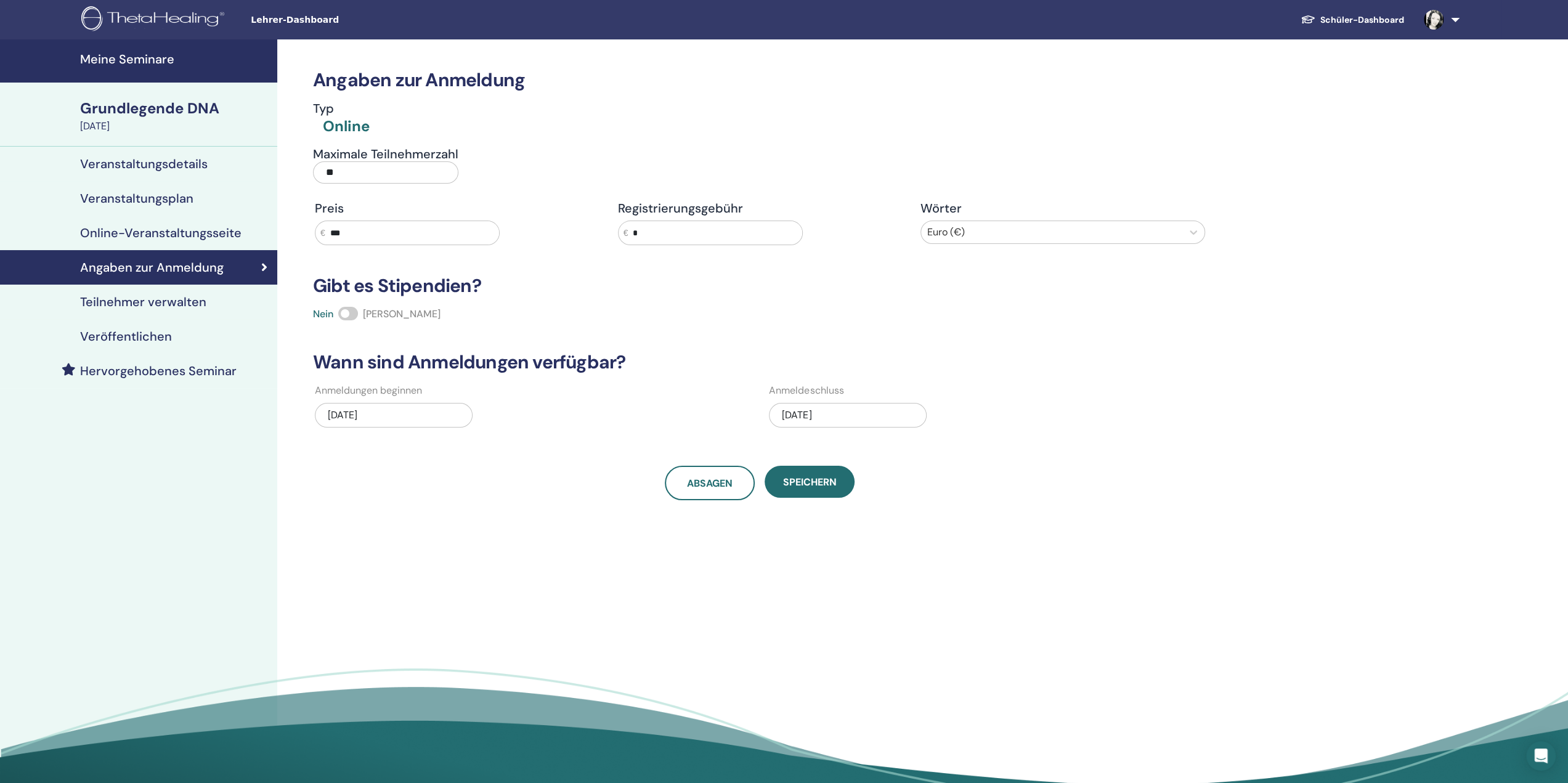
click at [859, 415] on div "[DATE]" at bounding box center [848, 414] width 157 height 24
click at [824, 512] on div "9" at bounding box center [827, 512] width 17 height 17
click at [817, 491] on button "Speichern" at bounding box center [809, 482] width 90 height 32
click at [1318, 621] on div "Angaben zur Anmeldung Typ Online Maximale Teilnehmerzahl ** Preis € *** Registr…" at bounding box center [801, 415] width 1046 height 753
click at [283, 20] on font "Lehrer-Dashboard" at bounding box center [295, 20] width 88 height 10
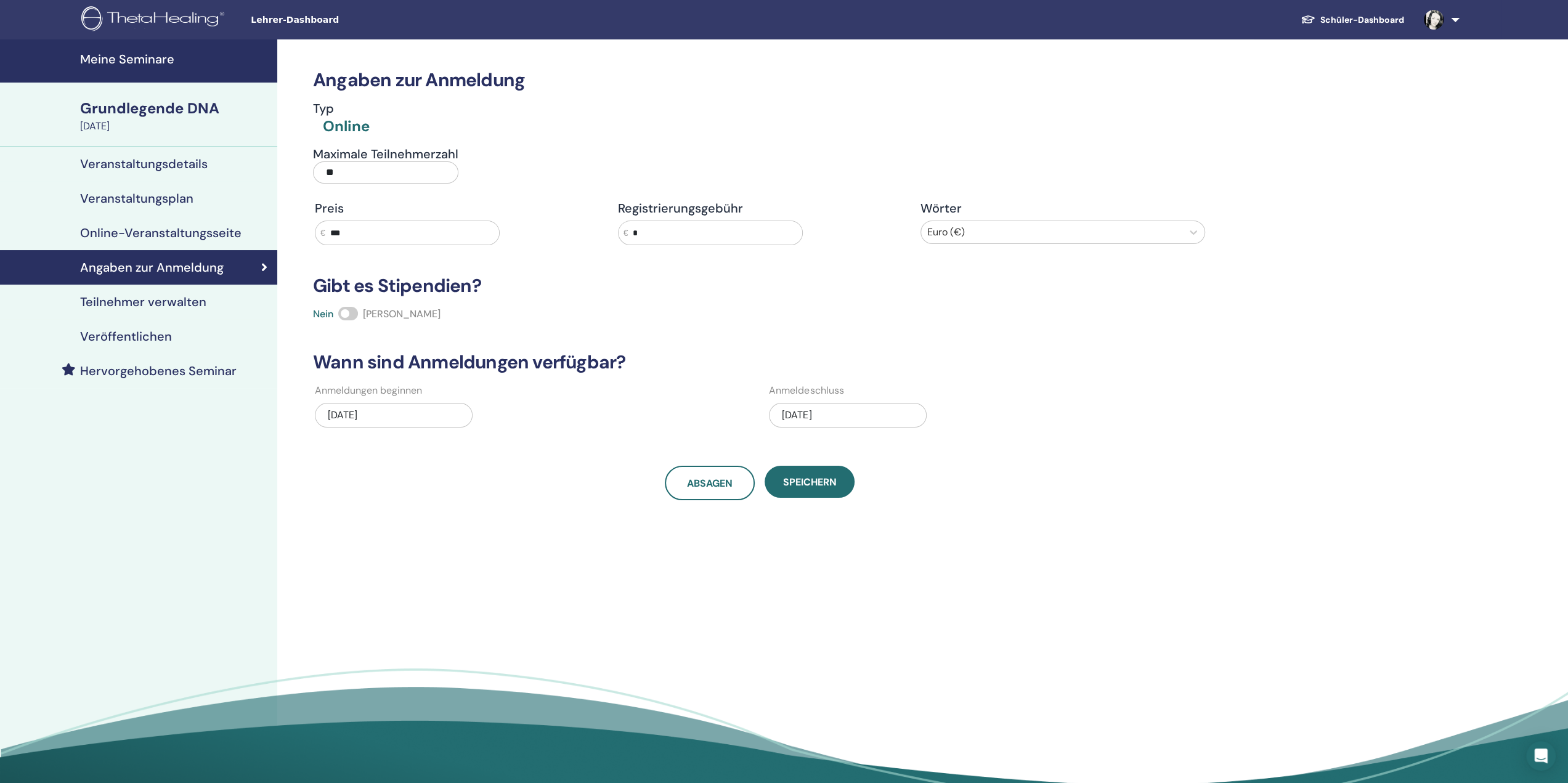
click at [119, 61] on font "Meine Seminare" at bounding box center [127, 59] width 94 height 16
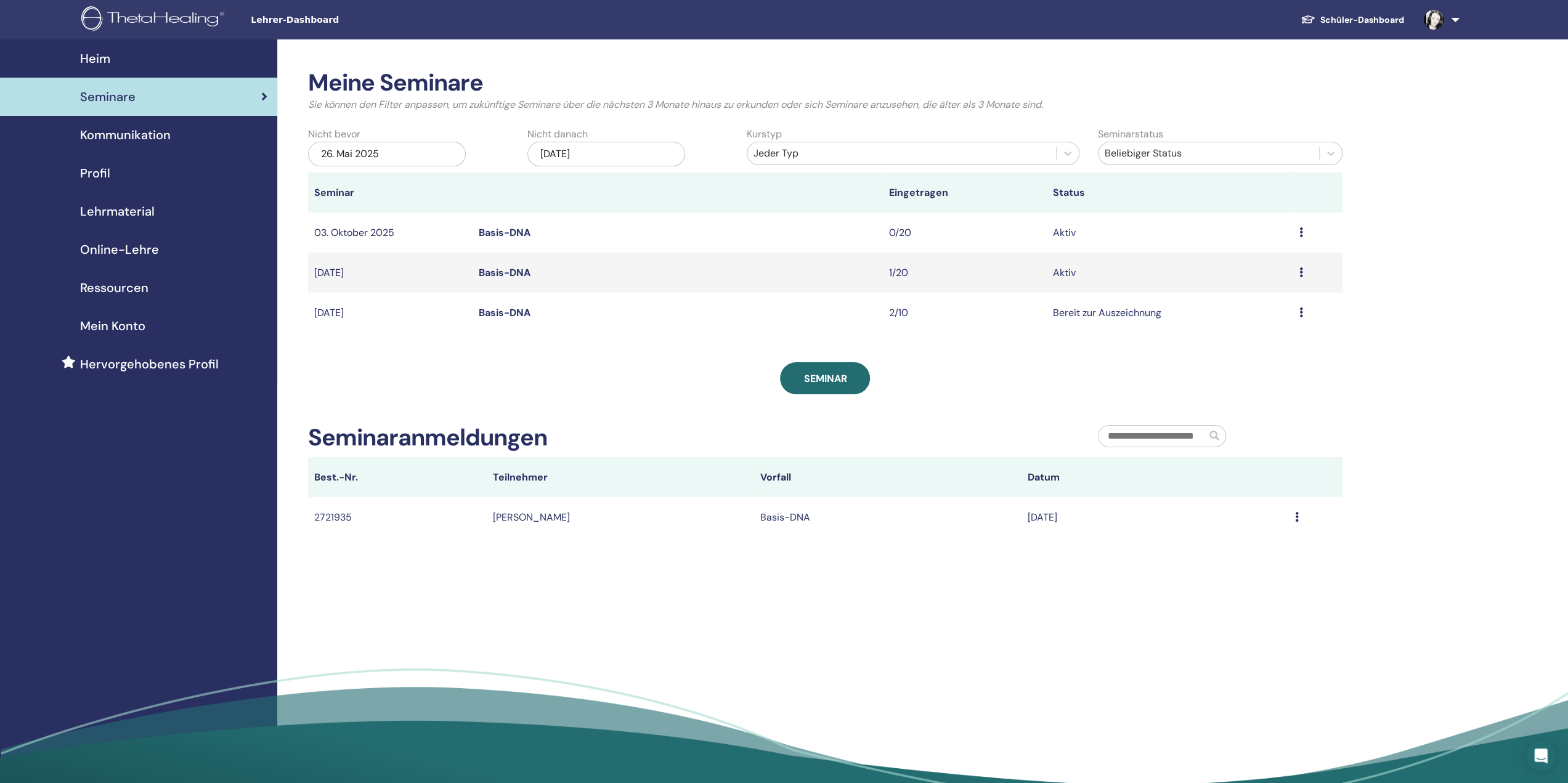
click at [1297, 228] on td "Vorschau Bearbeiten Teilnehmer Absagen" at bounding box center [1318, 232] width 49 height 40
click at [505, 234] on font "Basis-DNA" at bounding box center [503, 232] width 52 height 13
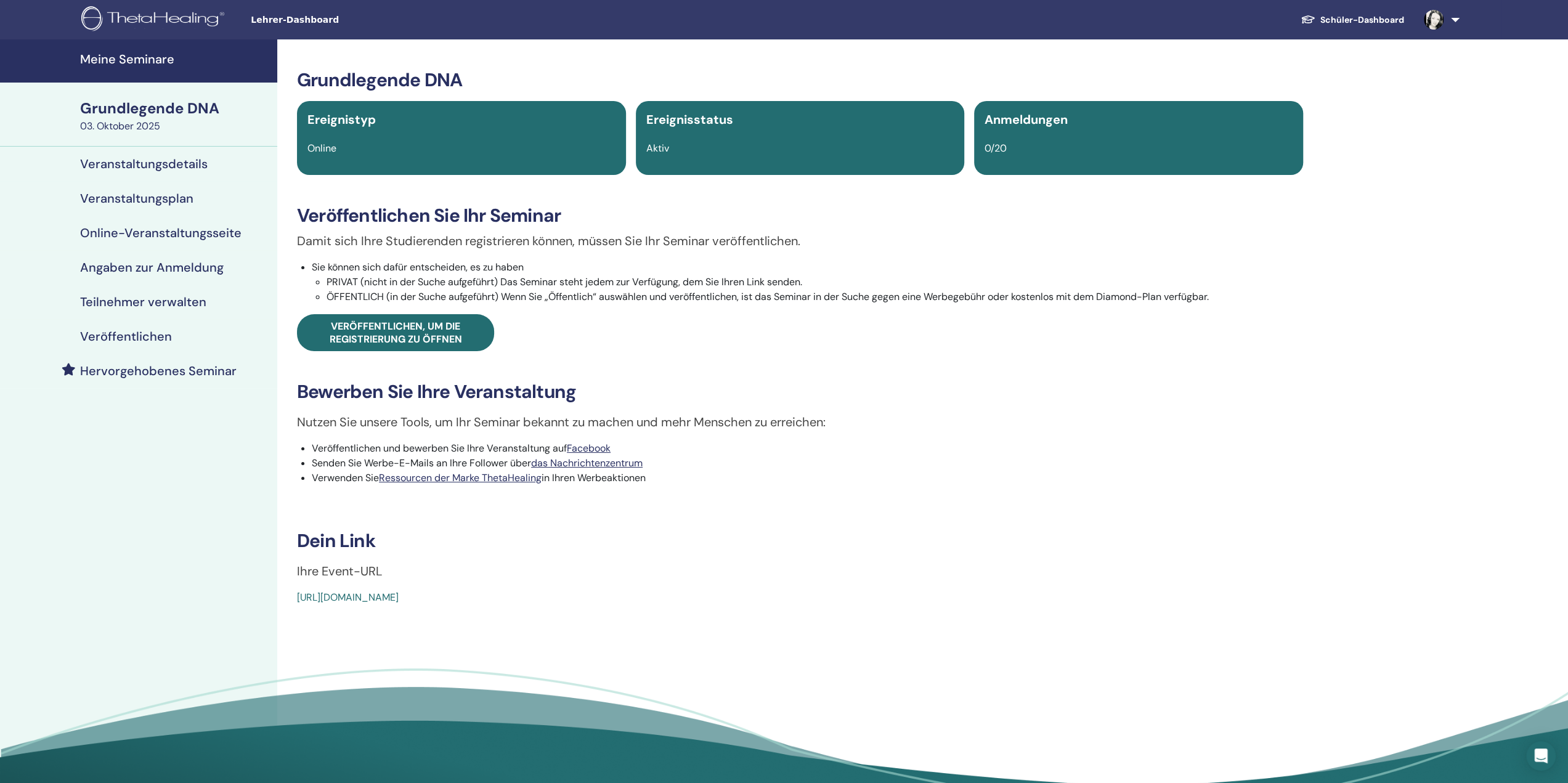
click at [168, 271] on font "Angaben zur Anmeldung" at bounding box center [152, 267] width 144 height 16
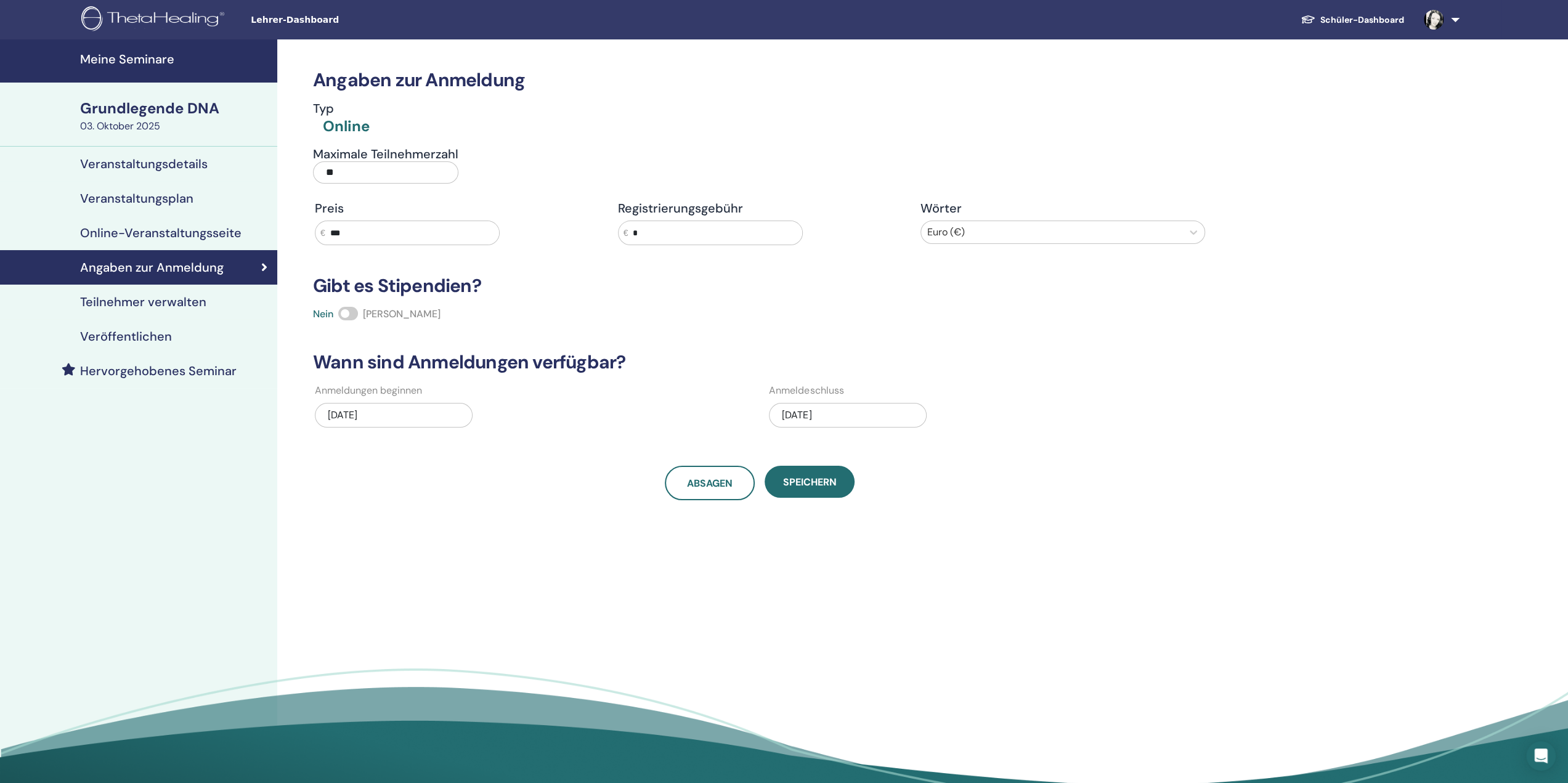
click at [868, 414] on div "[DATE]" at bounding box center [848, 414] width 157 height 24
click at [786, 452] on span "Vorheriger Monat" at bounding box center [786, 453] width 0 height 13
click at [831, 570] on div "30" at bounding box center [827, 572] width 17 height 17
click at [822, 486] on font "Speichern" at bounding box center [809, 482] width 54 height 13
click at [753, 656] on div "Angaben zur Anmeldung Typ Online Maximale Teilnehmerzahl ** Preis € *** Registr…" at bounding box center [801, 415] width 1046 height 753
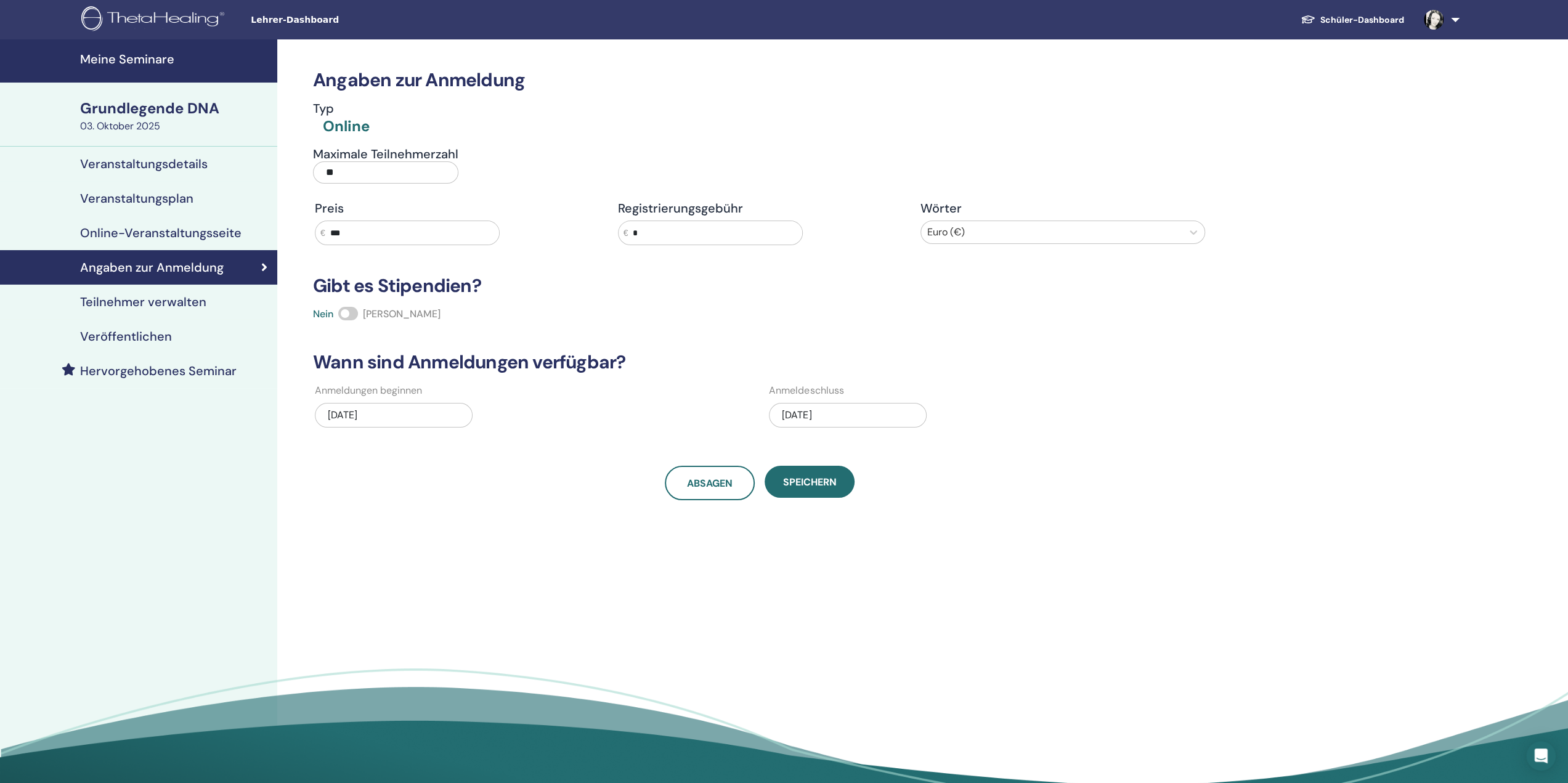
click at [146, 64] on font "Meine Seminare" at bounding box center [127, 59] width 94 height 16
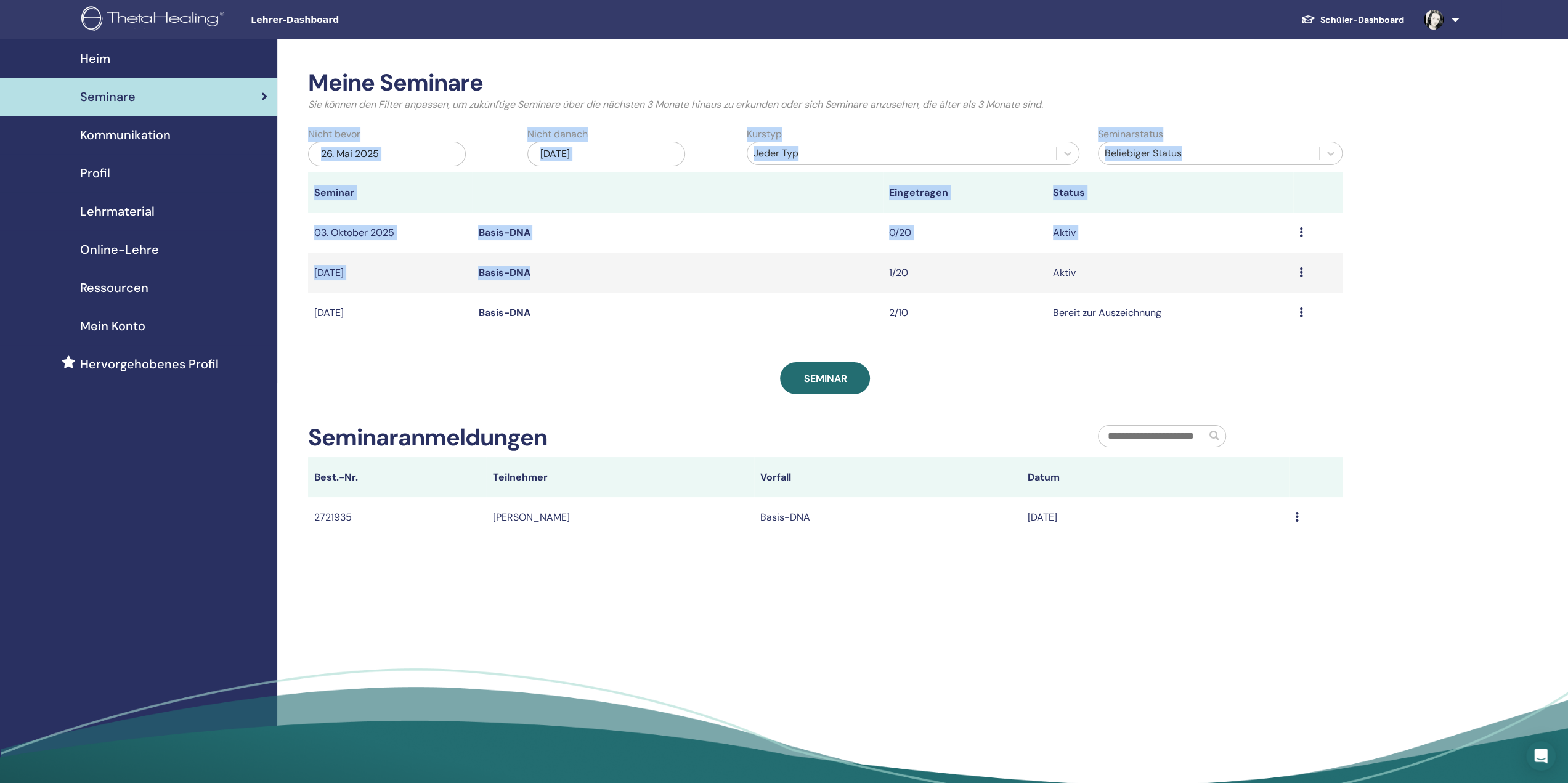
drag, startPoint x: 308, startPoint y: 232, endPoint x: 540, endPoint y: 273, distance: 235.6
click at [540, 273] on div "Meine Seminare Sie können den Filter anpassen, um zukünftige Seminare über die …" at bounding box center [865, 415] width 1176 height 753
click at [112, 89] on font "Seminare" at bounding box center [108, 97] width 56 height 16
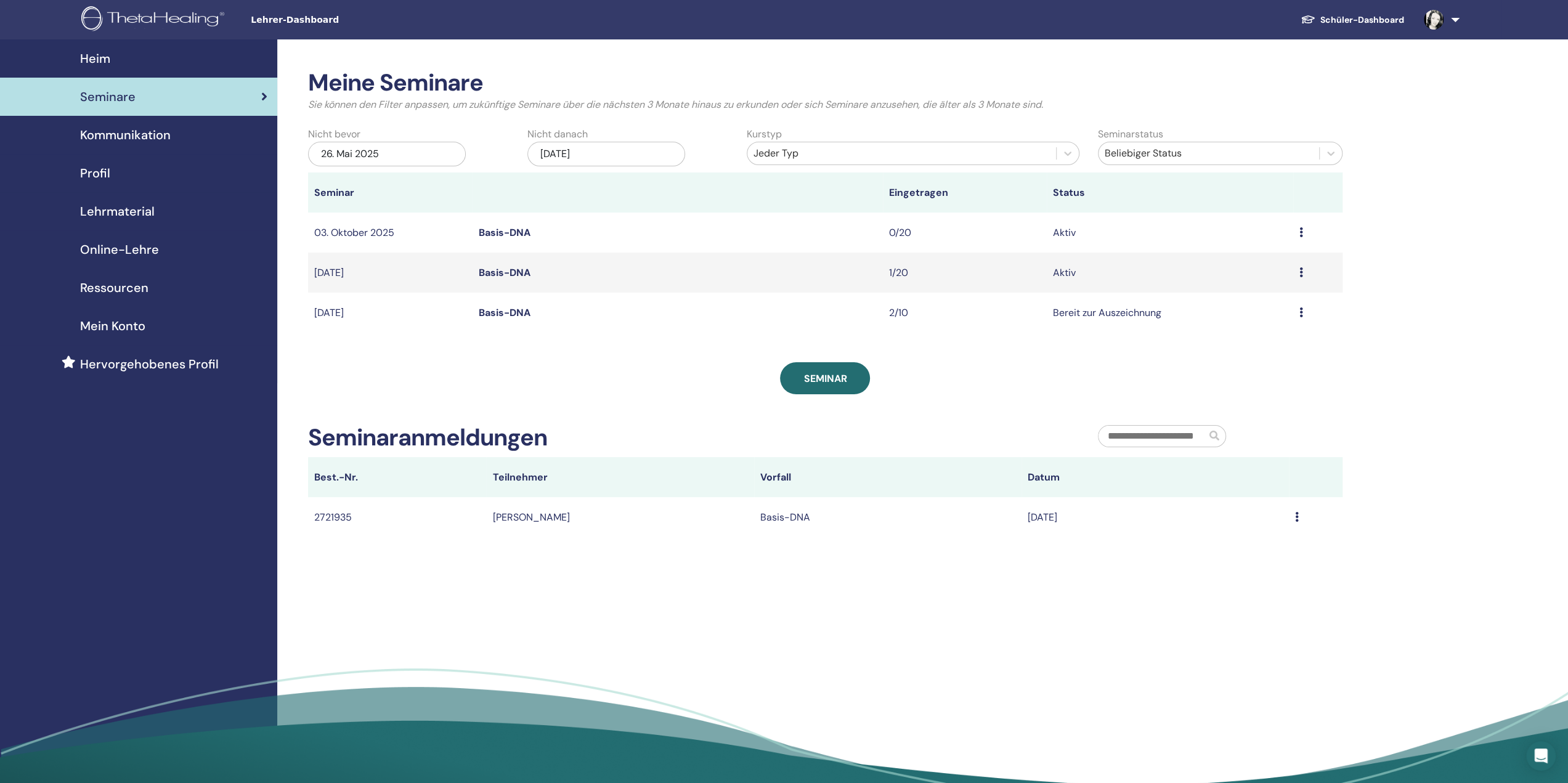
click at [263, 94] on icon at bounding box center [264, 97] width 6 height 13
click at [1300, 271] on icon at bounding box center [1301, 273] width 4 height 10
click at [507, 275] on font "Basis-DNA" at bounding box center [503, 272] width 52 height 13
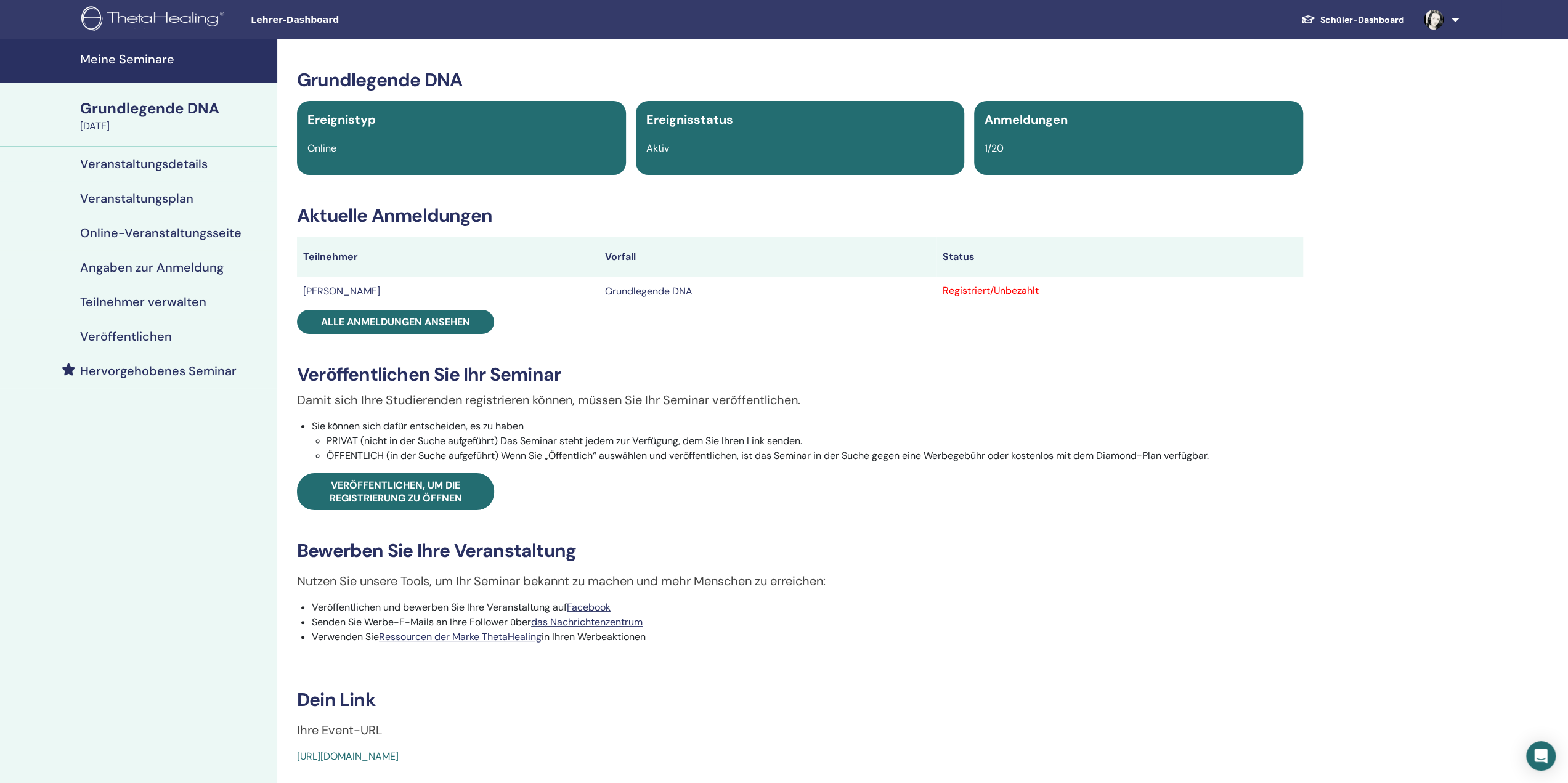
click at [148, 268] on font "Angaben zur Anmeldung" at bounding box center [152, 267] width 144 height 16
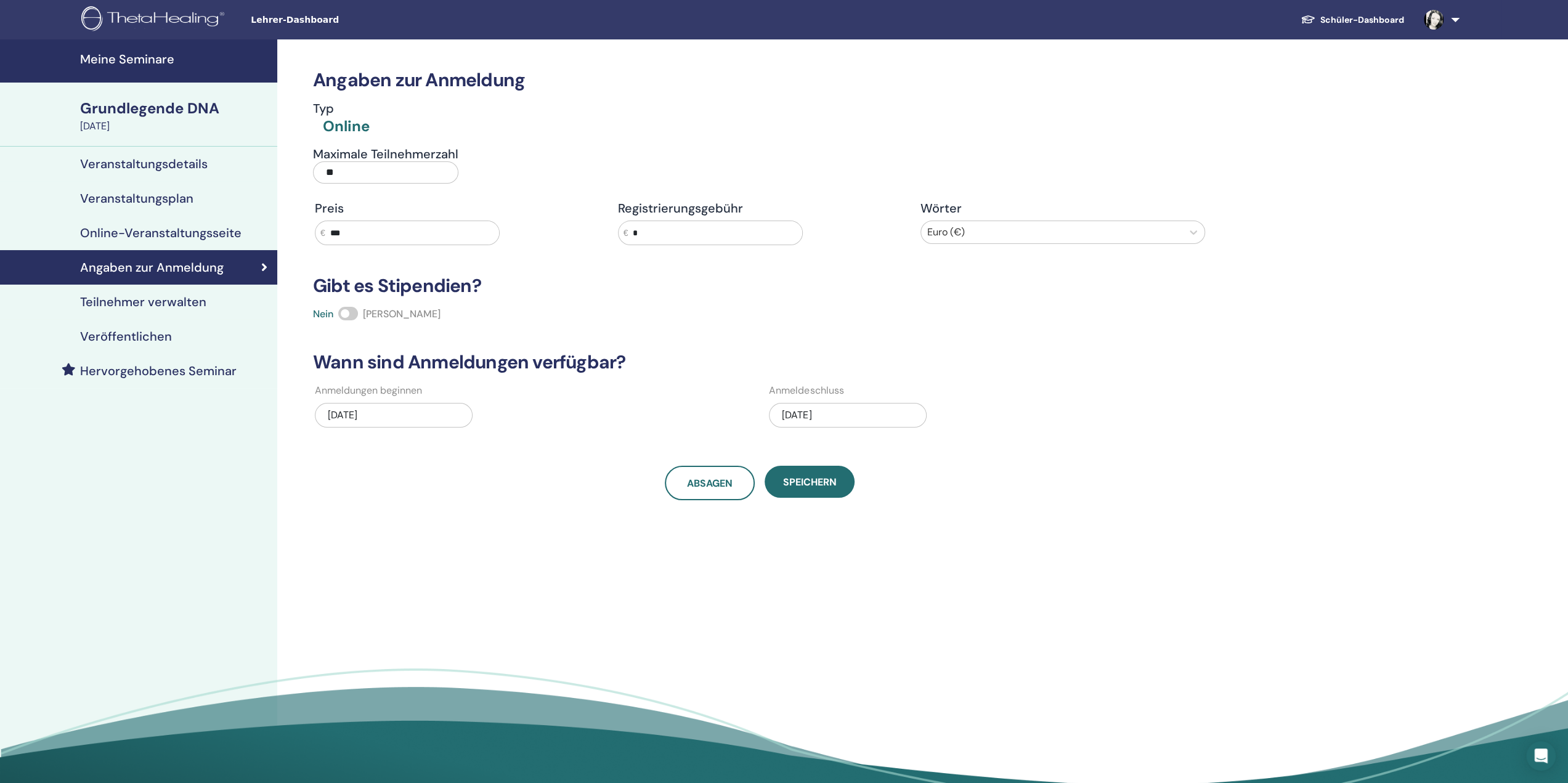
click at [148, 199] on font "Veranstaltungsplan" at bounding box center [137, 198] width 113 height 16
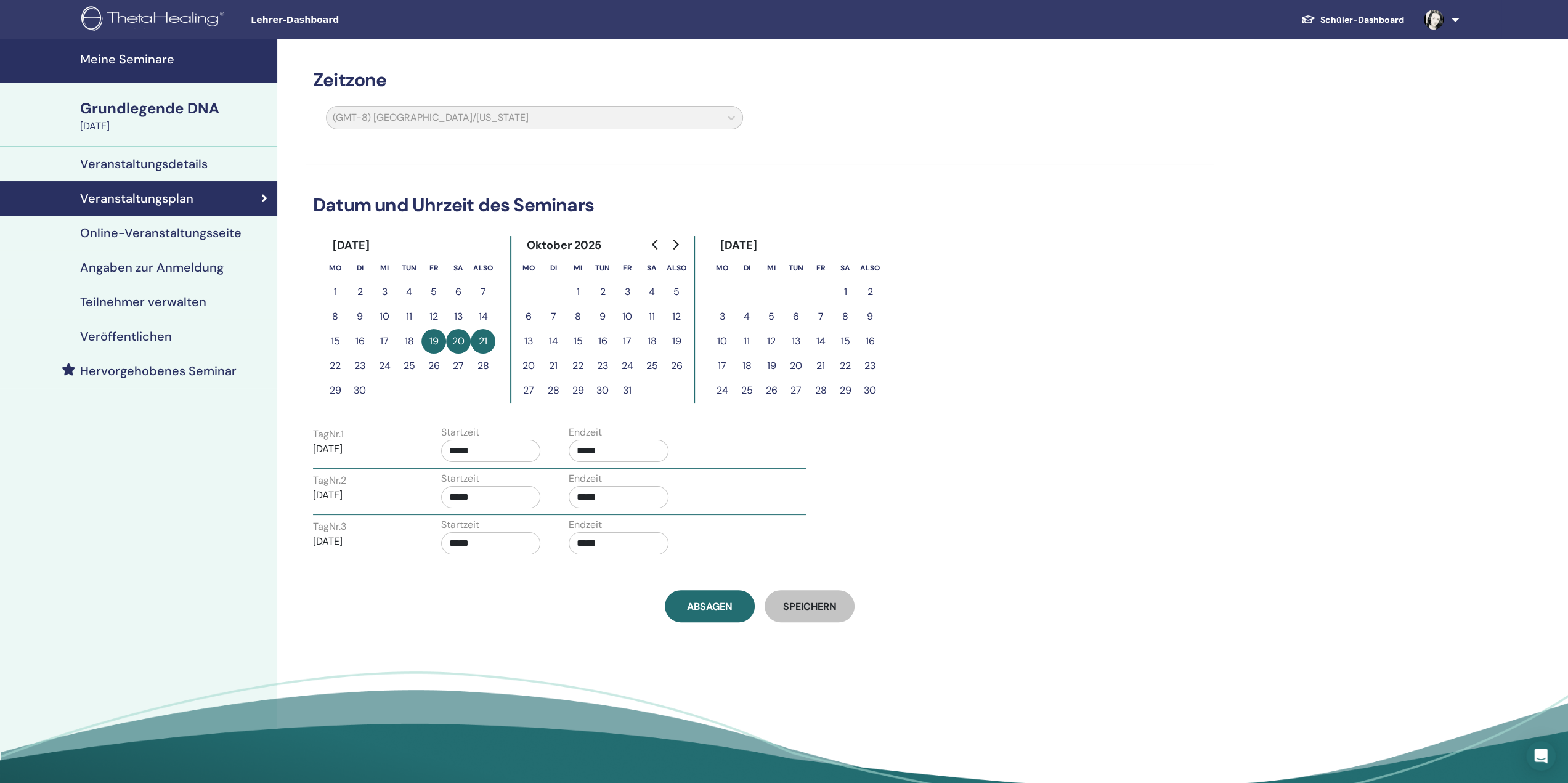
click at [155, 170] on font "Veranstaltungsdetails" at bounding box center [144, 163] width 127 height 16
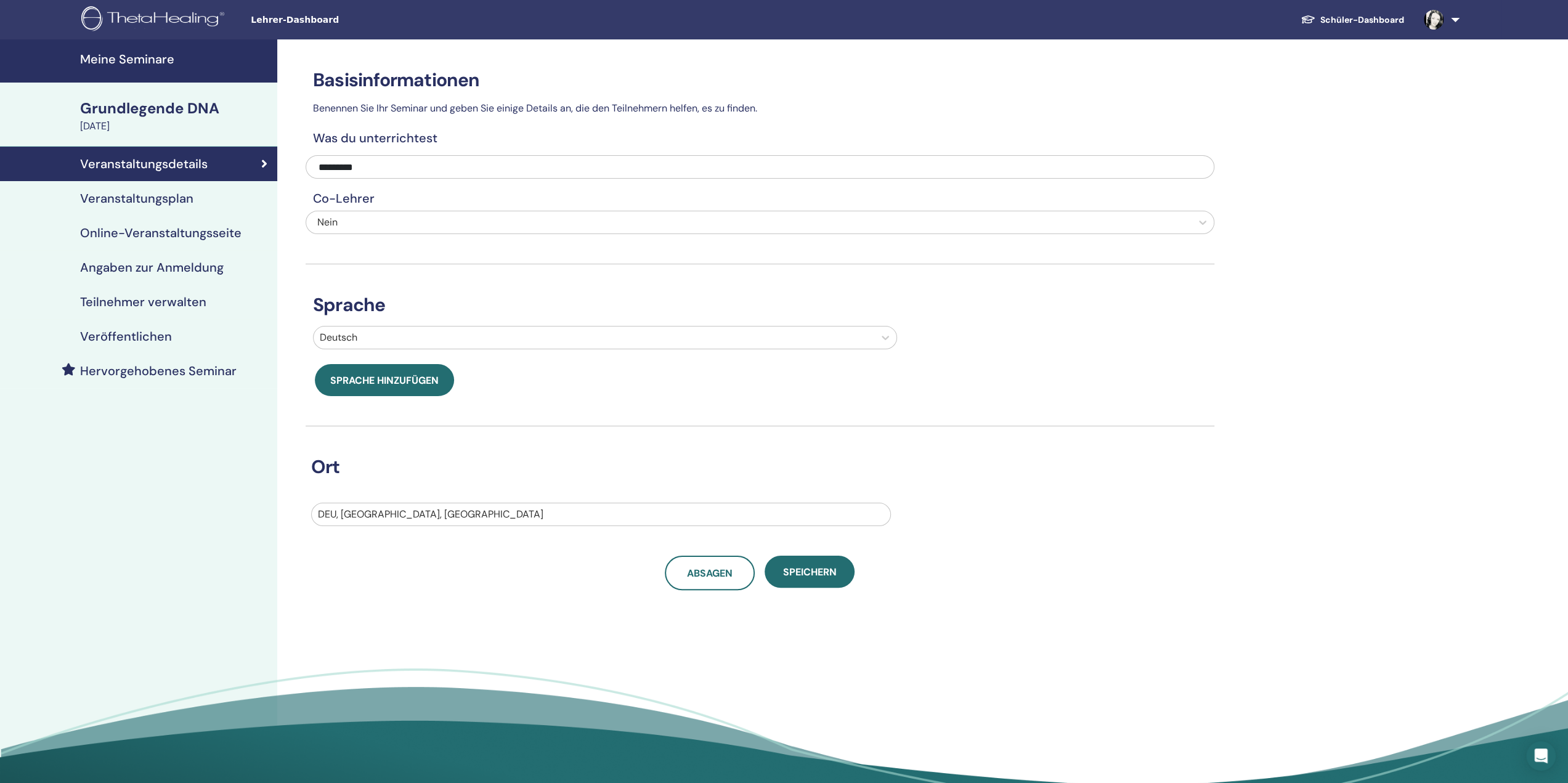
click at [147, 339] on font "Veröffentlichen" at bounding box center [126, 336] width 92 height 16
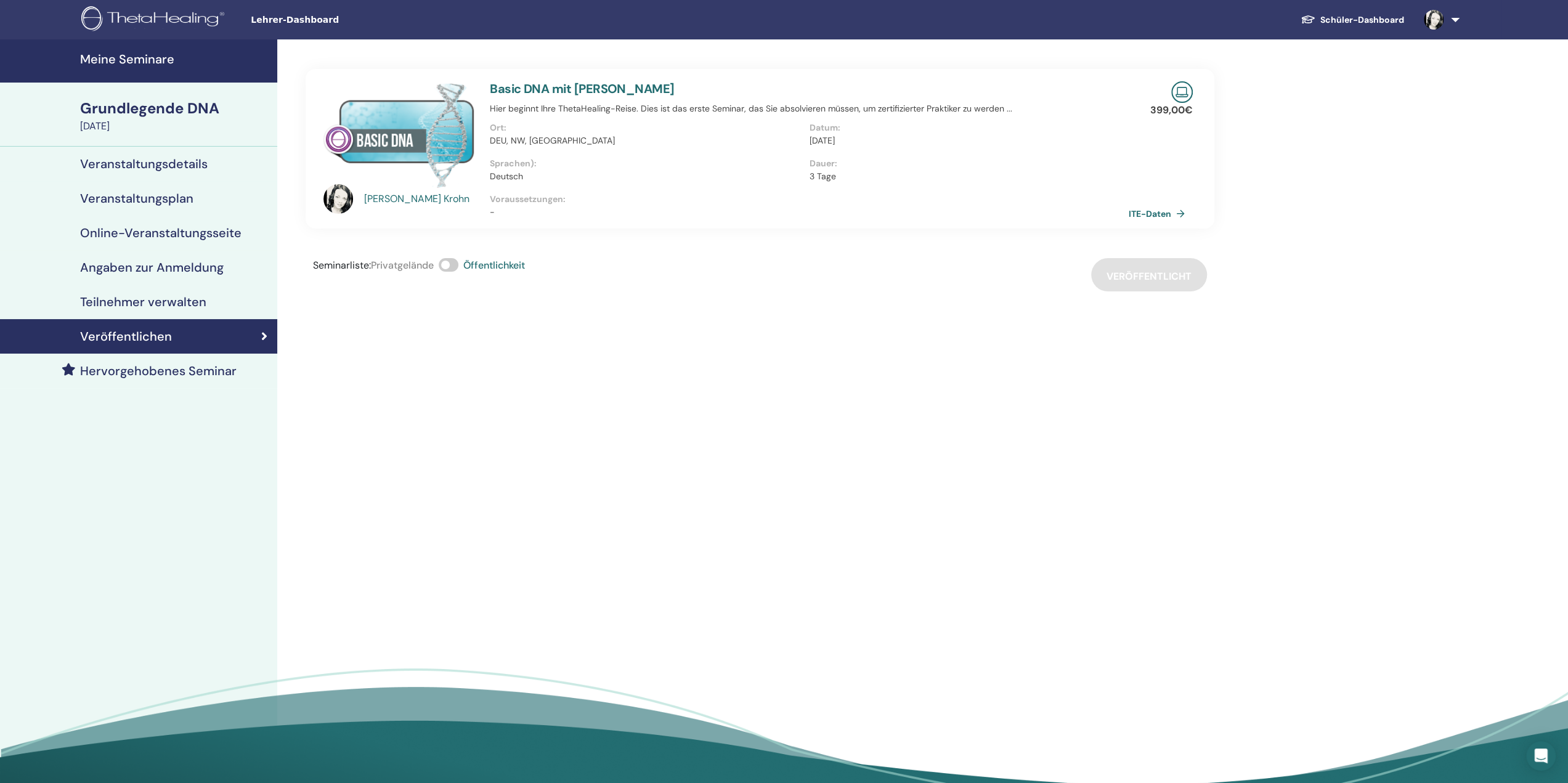
click at [156, 306] on font "Teilnehmer verwalten" at bounding box center [143, 302] width 126 height 16
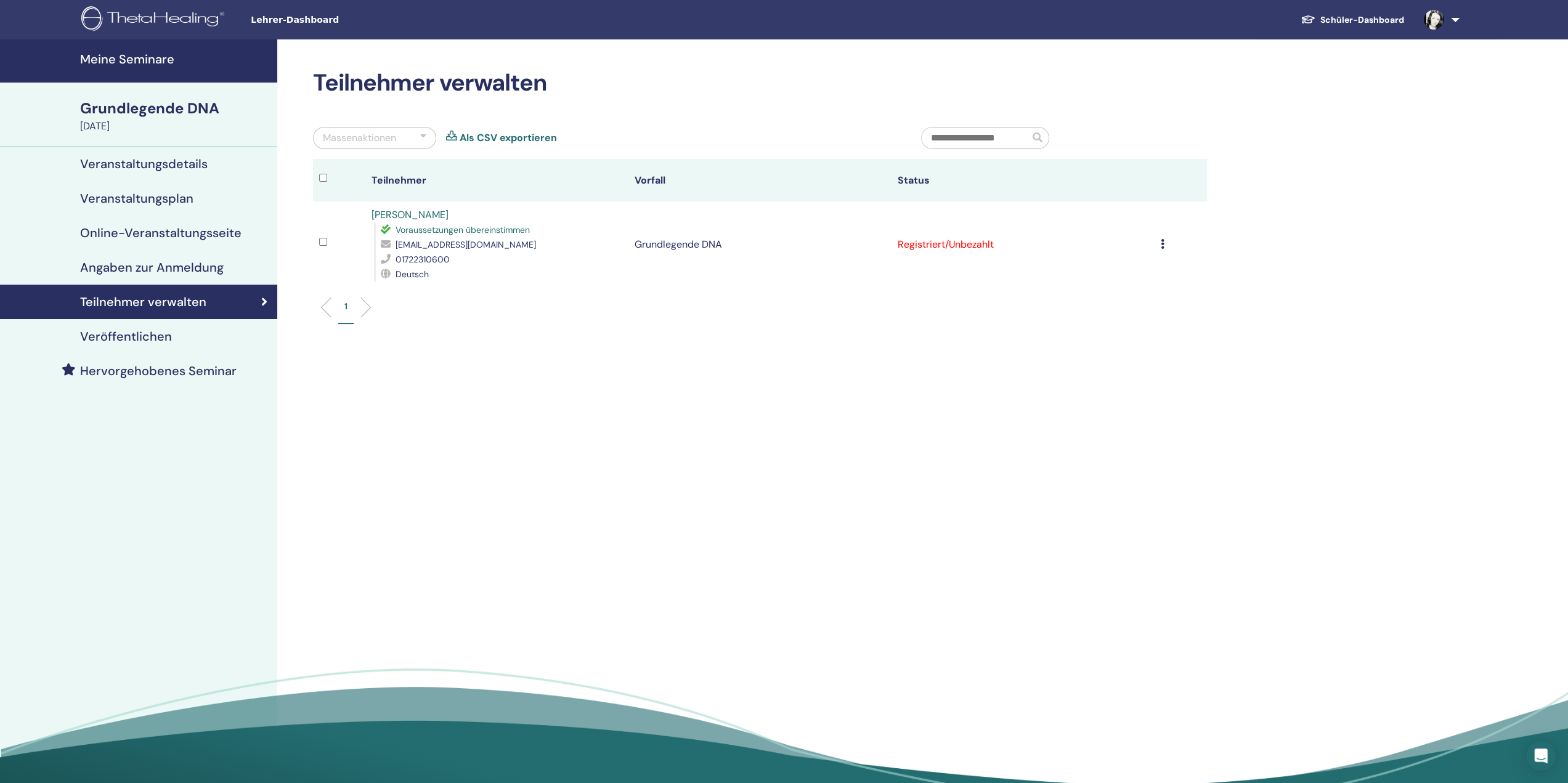
click at [1159, 244] on td "Registrierungsfehler Keine automatische Zertifizierung durchführen Als bezahlte…" at bounding box center [1181, 244] width 53 height 86
click at [1162, 243] on icon at bounding box center [1162, 244] width 4 height 10
click at [1101, 290] on font "Als bezahlte" at bounding box center [1080, 290] width 56 height 13
click at [171, 16] on img at bounding box center [154, 20] width 148 height 27
